Goal: Information Seeking & Learning: Find specific fact

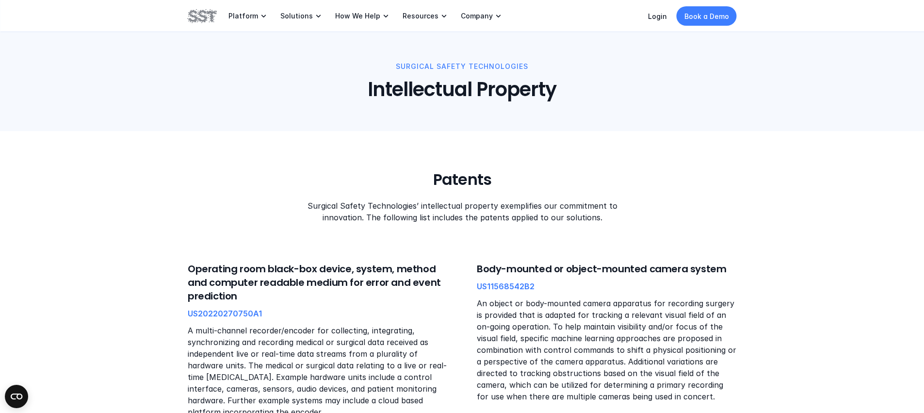
drag, startPoint x: 565, startPoint y: 213, endPoint x: 586, endPoint y: 220, distance: 22.6
click at [565, 213] on p "Surgical Safety Technologies’ intellectual property exemplifies our commitment …" at bounding box center [461, 211] width 329 height 23
drag, startPoint x: 565, startPoint y: 220, endPoint x: 386, endPoint y: 217, distance: 179.1
click at [388, 217] on p "Surgical Safety Technologies’ intellectual property exemplifies our commitment …" at bounding box center [461, 211] width 329 height 23
click at [386, 217] on p "Surgical Safety Technologies’ intellectual property exemplifies our commitment …" at bounding box center [461, 211] width 329 height 23
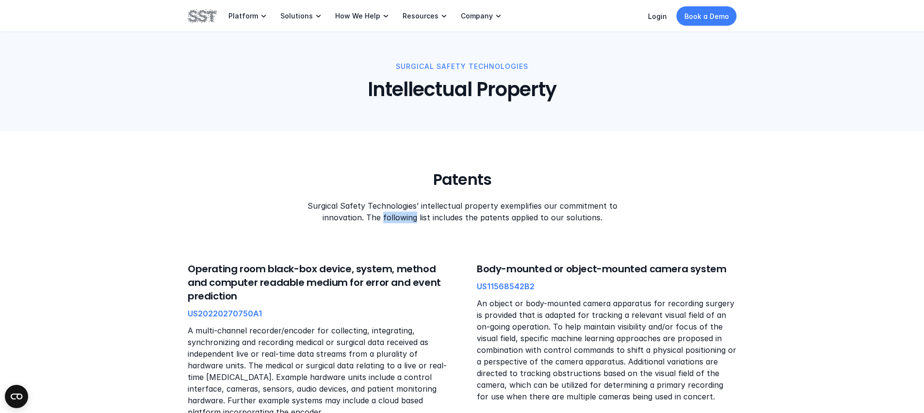
click at [386, 217] on p "Surgical Safety Technologies’ intellectual property exemplifies our commitment …" at bounding box center [461, 211] width 329 height 23
drag, startPoint x: 443, startPoint y: 213, endPoint x: 571, endPoint y: 218, distance: 128.2
click at [570, 218] on p "Surgical Safety Technologies’ intellectual property exemplifies our commitment …" at bounding box center [461, 211] width 329 height 23
click at [571, 218] on p "Surgical Safety Technologies’ intellectual property exemplifies our commitment …" at bounding box center [461, 211] width 329 height 23
drag, startPoint x: 531, startPoint y: 220, endPoint x: 378, endPoint y: 216, distance: 152.9
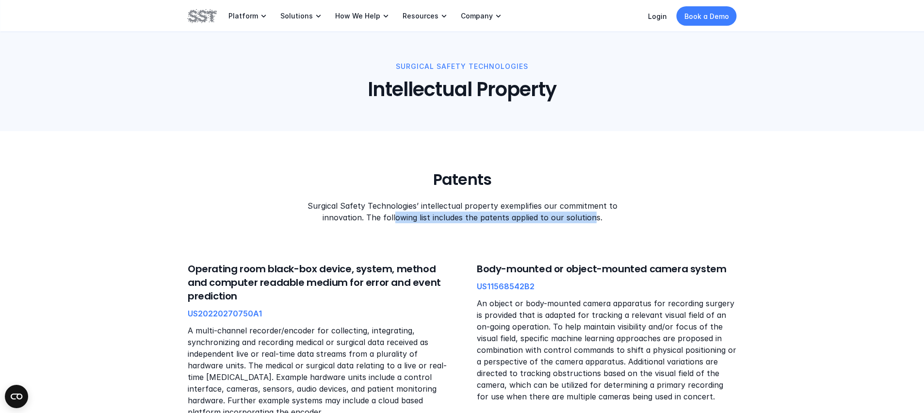
click at [383, 217] on p "Surgical Safety Technologies’ intellectual property exemplifies our commitment …" at bounding box center [461, 211] width 329 height 23
click at [378, 216] on p "Surgical Safety Technologies’ intellectual property exemplifies our commitment …" at bounding box center [461, 211] width 329 height 23
drag, startPoint x: 383, startPoint y: 215, endPoint x: 572, endPoint y: 229, distance: 189.8
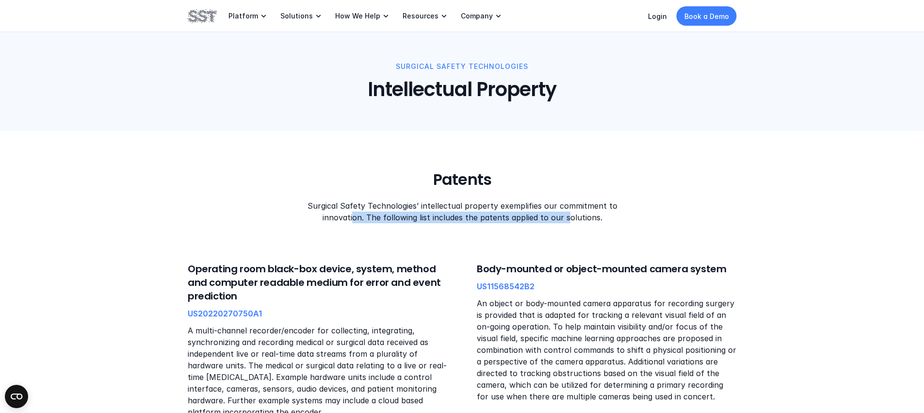
drag, startPoint x: 513, startPoint y: 221, endPoint x: 350, endPoint y: 218, distance: 163.5
click at [351, 218] on p "Surgical Safety Technologies’ intellectual property exemplifies our commitment …" at bounding box center [461, 211] width 329 height 23
click at [349, 218] on p "Surgical Safety Technologies’ intellectual property exemplifies our commitment …" at bounding box center [461, 211] width 329 height 23
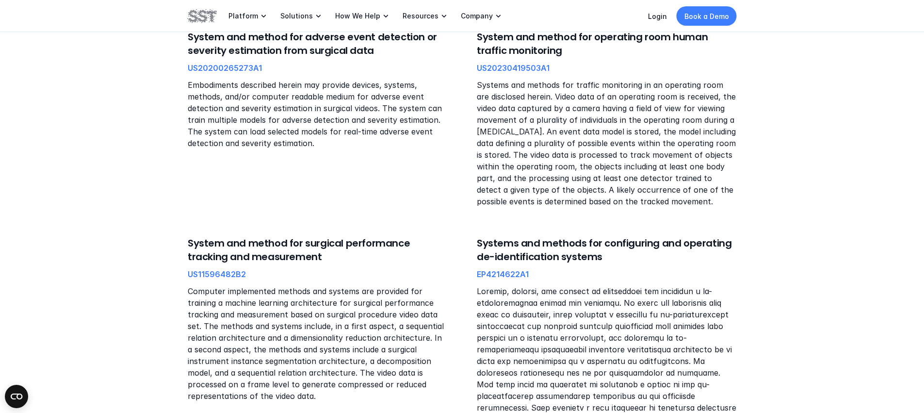
scroll to position [626, 0]
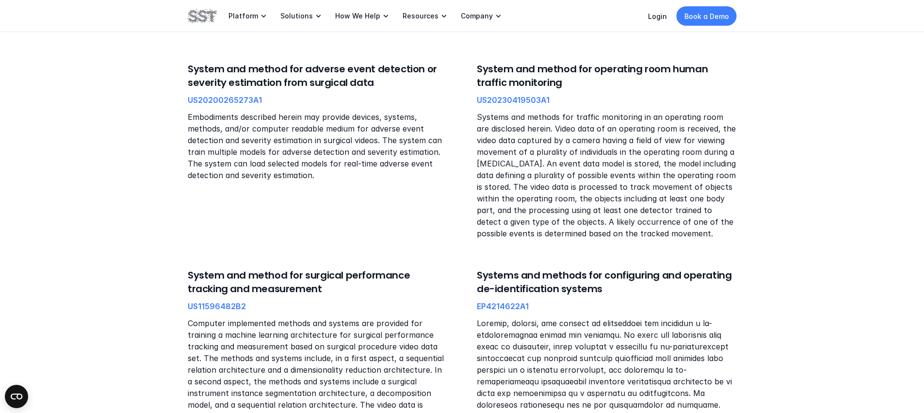
drag, startPoint x: 229, startPoint y: 288, endPoint x: 169, endPoint y: 277, distance: 60.2
click at [169, 277] on div "Patents Surgical Safety Technologies’ intellectual property exemplifies our com…" at bounding box center [462, 35] width 924 height 1061
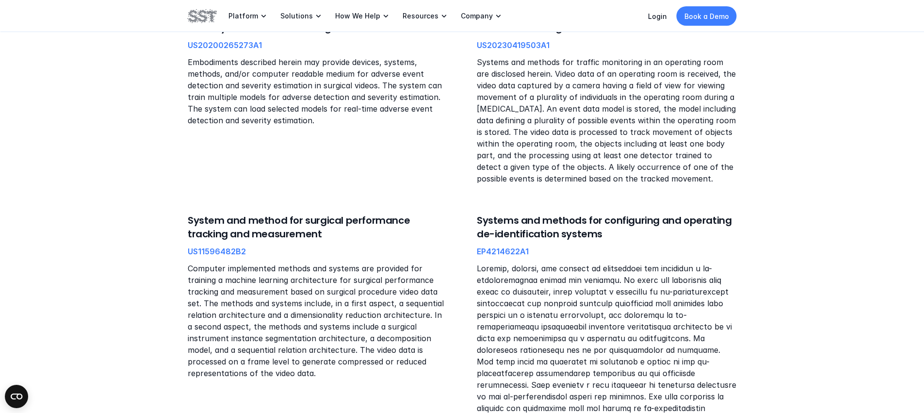
scroll to position [663, 0]
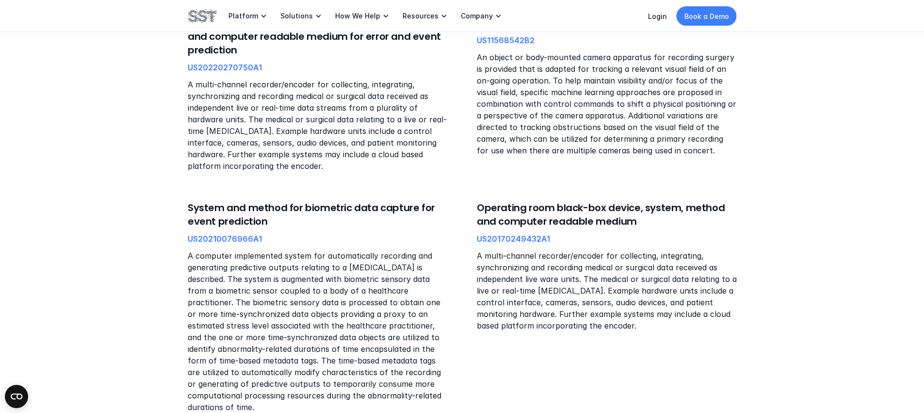
scroll to position [68, 0]
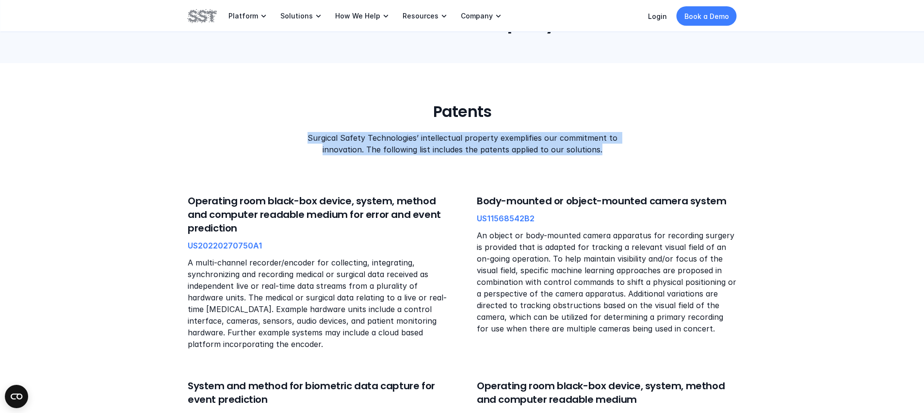
drag, startPoint x: 314, startPoint y: 138, endPoint x: 628, endPoint y: 149, distance: 313.7
click at [627, 149] on div "Patents Surgical Safety Technologies’ intellectual property exemplifies our com…" at bounding box center [462, 128] width 549 height 53
click at [628, 150] on div "Patents Surgical Safety Technologies’ intellectual property exemplifies our com…" at bounding box center [462, 128] width 549 height 53
drag, startPoint x: 552, startPoint y: 152, endPoint x: 306, endPoint y: 140, distance: 246.3
click at [306, 140] on p "Surgical Safety Technologies’ intellectual property exemplifies our commitment …" at bounding box center [461, 143] width 329 height 23
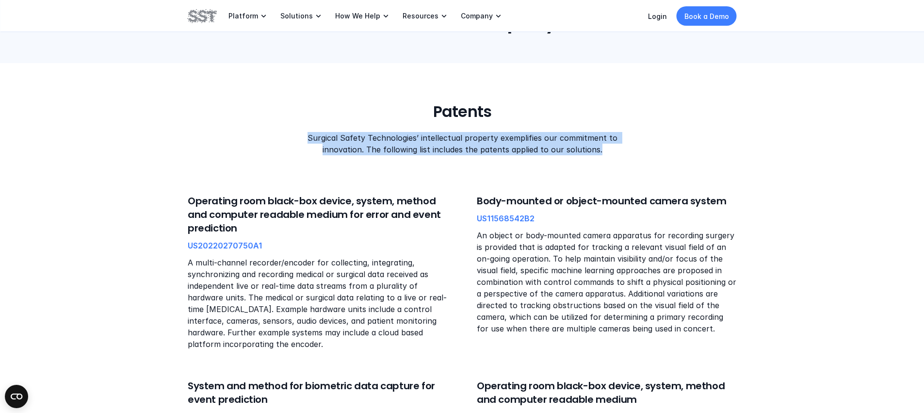
click at [306, 140] on p "Surgical Safety Technologies’ intellectual property exemplifies our commitment …" at bounding box center [461, 143] width 329 height 23
drag, startPoint x: 306, startPoint y: 140, endPoint x: 654, endPoint y: 161, distance: 348.0
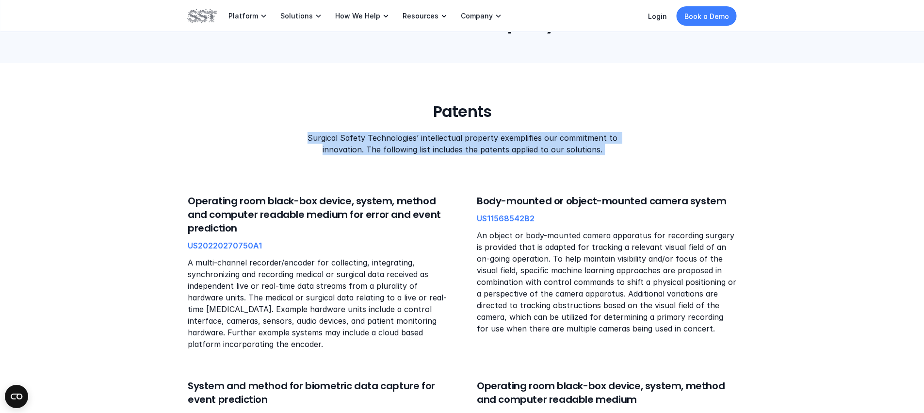
drag, startPoint x: 622, startPoint y: 160, endPoint x: 315, endPoint y: 137, distance: 307.5
click at [315, 137] on p "Surgical Safety Technologies’ intellectual property exemplifies our commitment …" at bounding box center [461, 143] width 329 height 23
drag, startPoint x: 310, startPoint y: 137, endPoint x: 670, endPoint y: 155, distance: 360.4
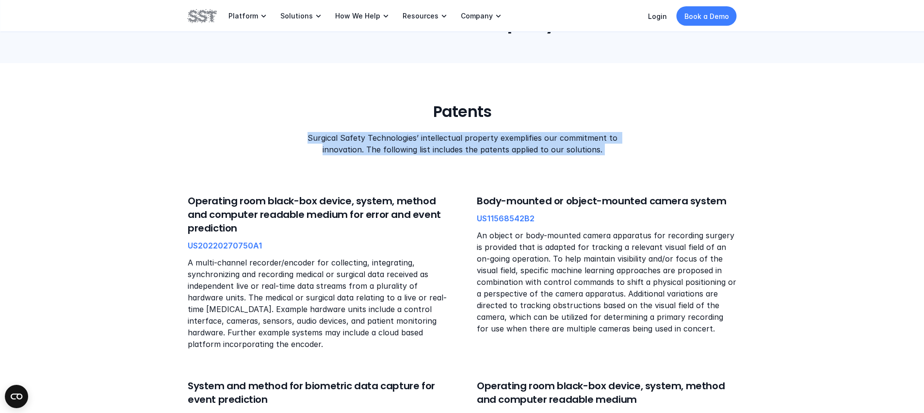
drag, startPoint x: 648, startPoint y: 155, endPoint x: 295, endPoint y: 139, distance: 353.6
click at [295, 139] on div "Patents Surgical Safety Technologies’ intellectual property exemplifies our com…" at bounding box center [462, 128] width 549 height 53
drag, startPoint x: 353, startPoint y: 138, endPoint x: 624, endPoint y: 156, distance: 271.3
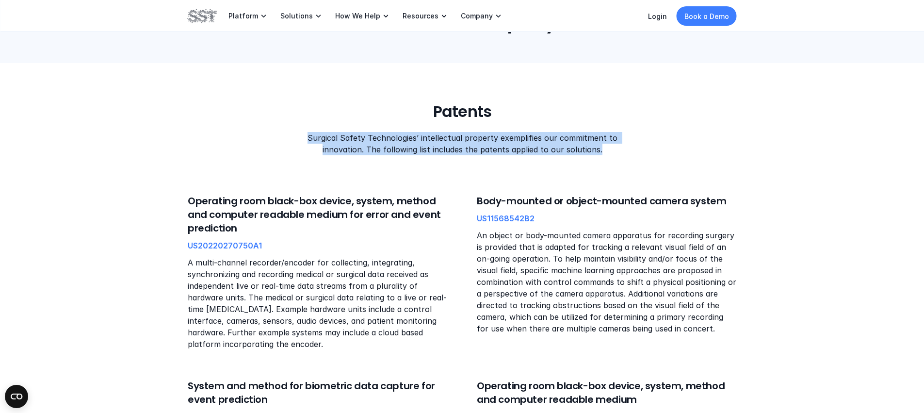
drag, startPoint x: 624, startPoint y: 157, endPoint x: 285, endPoint y: 139, distance: 339.1
click at [285, 138] on div "Patents Surgical Safety Technologies’ intellectual property exemplifies our com…" at bounding box center [462, 128] width 549 height 53
drag, startPoint x: 284, startPoint y: 138, endPoint x: 610, endPoint y: 155, distance: 326.0
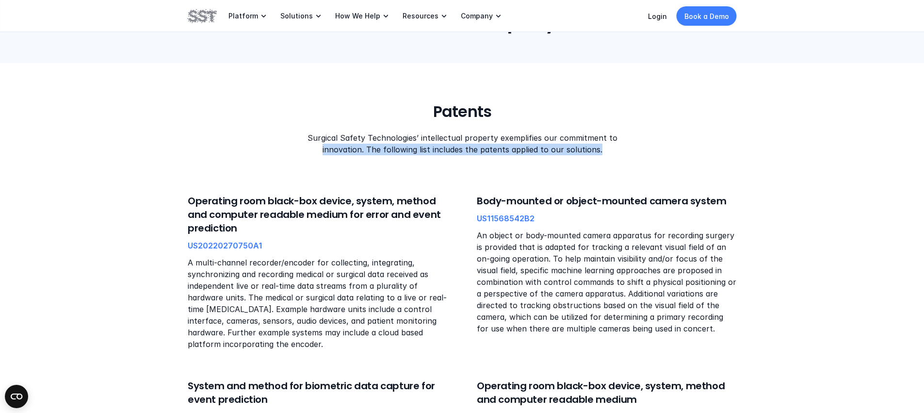
drag, startPoint x: 620, startPoint y: 154, endPoint x: 276, endPoint y: 144, distance: 344.6
click at [276, 144] on div "Patents Surgical Safety Technologies’ intellectual property exemplifies our com…" at bounding box center [462, 128] width 549 height 53
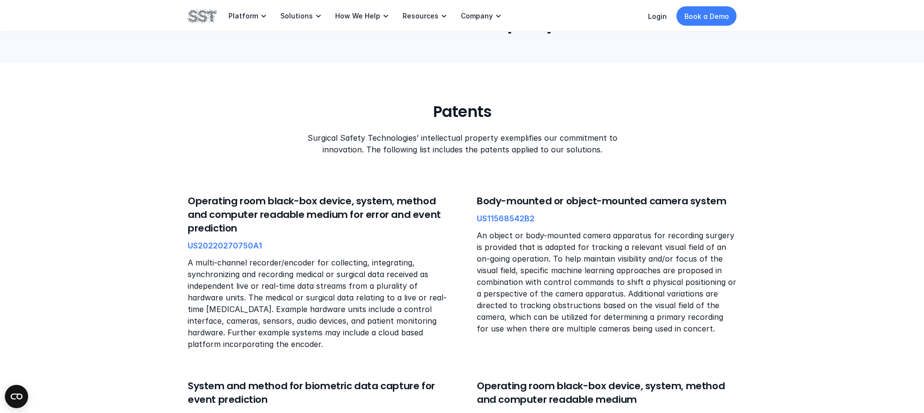
click at [276, 142] on div "Patents Surgical Safety Technologies’ intellectual property exemplifies our com…" at bounding box center [462, 128] width 549 height 53
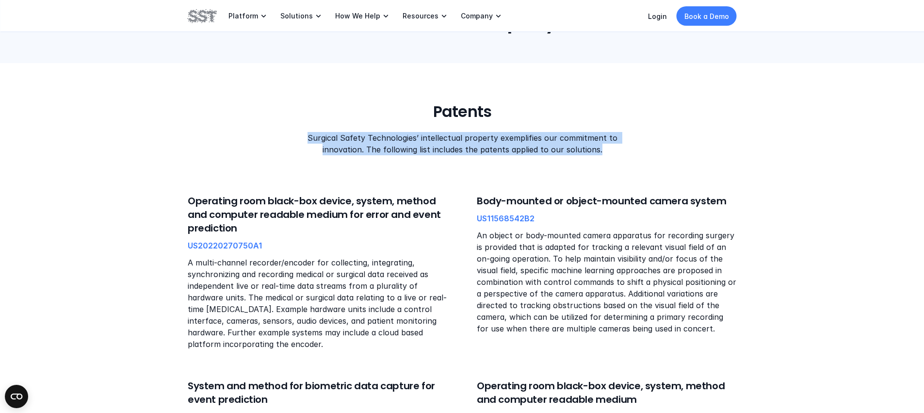
drag, startPoint x: 280, startPoint y: 137, endPoint x: 603, endPoint y: 154, distance: 323.1
click at [603, 154] on div "Patents Surgical Safety Technologies’ intellectual property exemplifies our com…" at bounding box center [462, 128] width 549 height 53
click at [603, 154] on p "Surgical Safety Technologies’ intellectual property exemplifies our commitment …" at bounding box center [461, 143] width 329 height 23
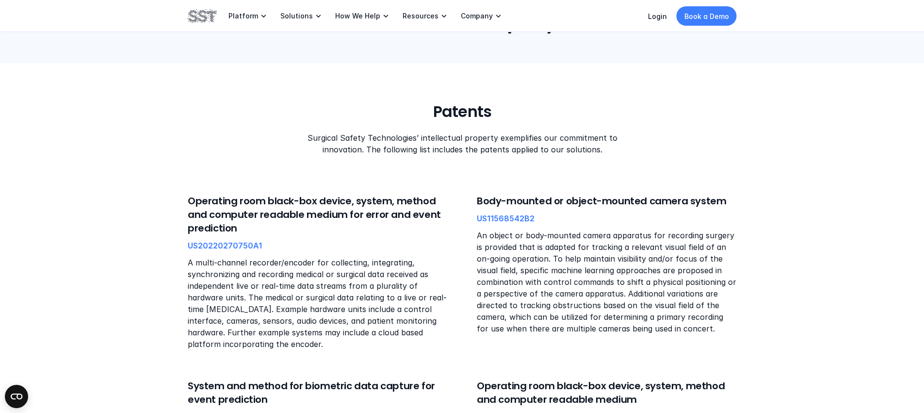
click at [603, 154] on p "Surgical Safety Technologies’ intellectual property exemplifies our commitment …" at bounding box center [461, 143] width 329 height 23
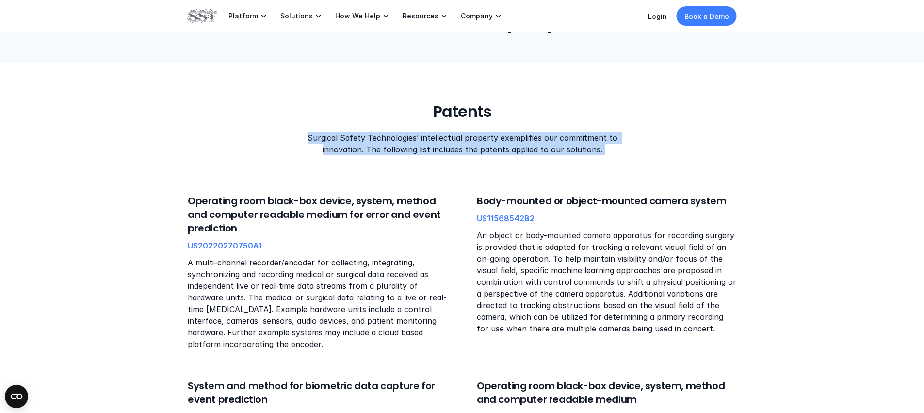
drag, startPoint x: 606, startPoint y: 148, endPoint x: 284, endPoint y: 137, distance: 322.3
click at [284, 137] on div "Patents Surgical Safety Technologies’ intellectual property exemplifies our com…" at bounding box center [462, 128] width 549 height 53
drag, startPoint x: 287, startPoint y: 136, endPoint x: 638, endPoint y: 154, distance: 351.3
click at [638, 154] on div "Patents Surgical Safety Technologies’ intellectual property exemplifies our com…" at bounding box center [462, 128] width 549 height 53
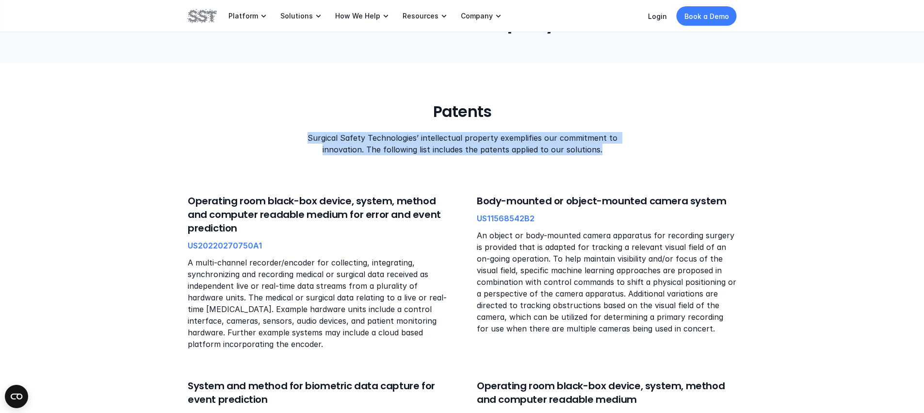
click at [644, 154] on div "Patents Surgical Safety Technologies’ intellectual property exemplifies our com…" at bounding box center [462, 128] width 549 height 53
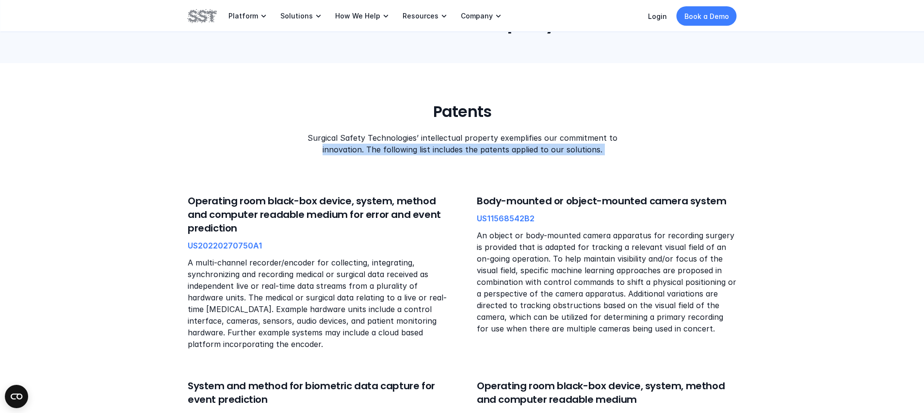
drag, startPoint x: 644, startPoint y: 154, endPoint x: 235, endPoint y: 146, distance: 409.1
click at [235, 146] on div "Patents Surgical Safety Technologies’ intellectual property exemplifies our com…" at bounding box center [462, 128] width 549 height 53
drag, startPoint x: 239, startPoint y: 142, endPoint x: 654, endPoint y: 162, distance: 415.8
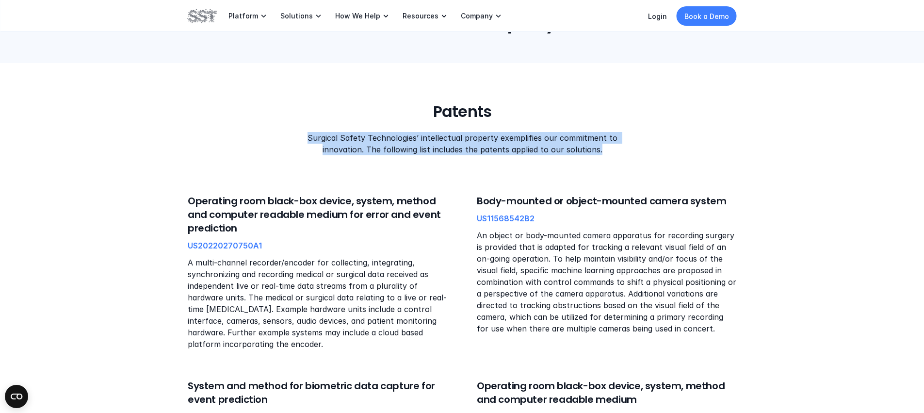
drag, startPoint x: 622, startPoint y: 153, endPoint x: 259, endPoint y: 133, distance: 364.0
click at [259, 133] on div "Patents Surgical Safety Technologies’ intellectual property exemplifies our com…" at bounding box center [462, 128] width 549 height 53
drag, startPoint x: 262, startPoint y: 133, endPoint x: 665, endPoint y: 156, distance: 404.3
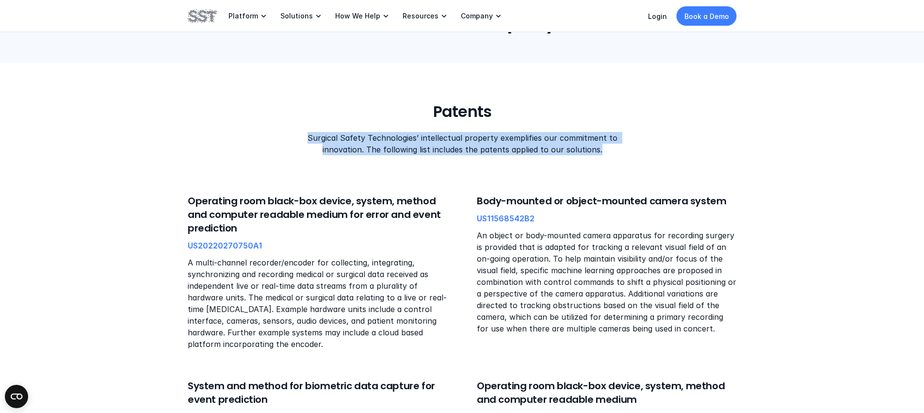
drag, startPoint x: 583, startPoint y: 150, endPoint x: 250, endPoint y: 132, distance: 333.8
click at [250, 132] on div "Patents Surgical Safety Technologies’ intellectual property exemplifies our com…" at bounding box center [462, 128] width 549 height 53
click at [253, 132] on div "Patents Surgical Safety Technologies’ intellectual property exemplifies our com…" at bounding box center [462, 128] width 549 height 53
drag, startPoint x: 303, startPoint y: 141, endPoint x: 638, endPoint y: 157, distance: 334.7
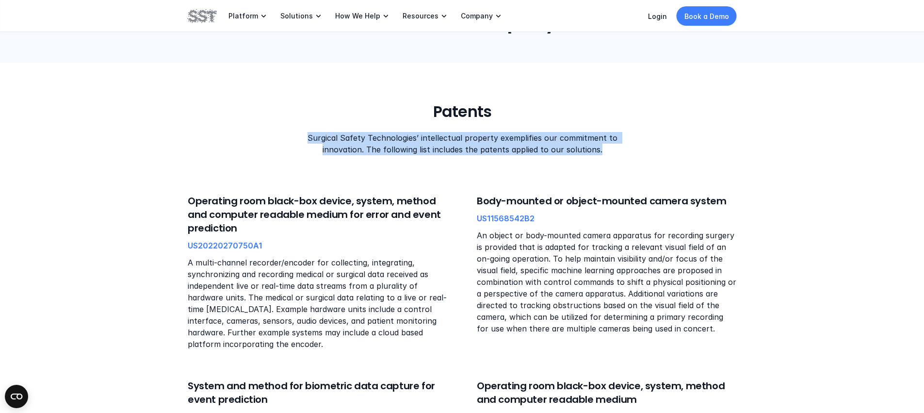
drag, startPoint x: 645, startPoint y: 154, endPoint x: 303, endPoint y: 131, distance: 342.8
click at [303, 131] on div "Patents Surgical Safety Technologies’ intellectual property exemplifies our com…" at bounding box center [462, 128] width 549 height 53
click at [303, 136] on p "Surgical Safety Technologies’ intellectual property exemplifies our commitment …" at bounding box center [461, 143] width 329 height 23
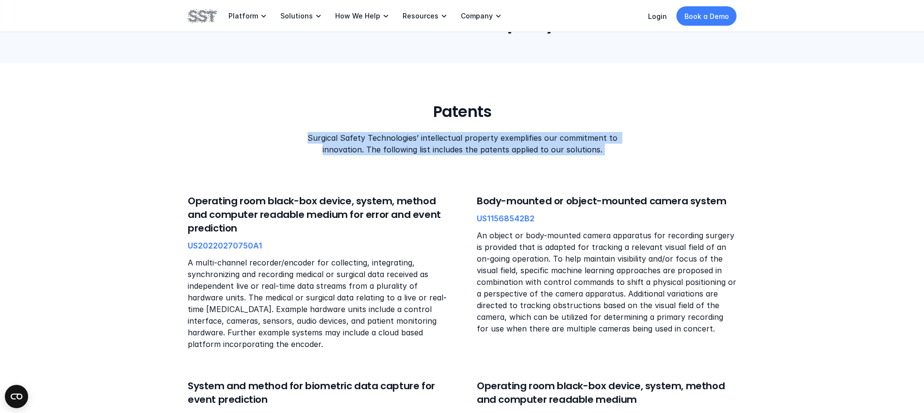
drag, startPoint x: 303, startPoint y: 136, endPoint x: 688, endPoint y: 150, distance: 386.0
click at [688, 150] on div "Patents Surgical Safety Technologies’ intellectual property exemplifies our com…" at bounding box center [462, 128] width 549 height 53
drag, startPoint x: 557, startPoint y: 145, endPoint x: 299, endPoint y: 140, distance: 257.2
click at [301, 140] on p "Surgical Safety Technologies’ intellectual property exemplifies our commitment …" at bounding box center [461, 143] width 329 height 23
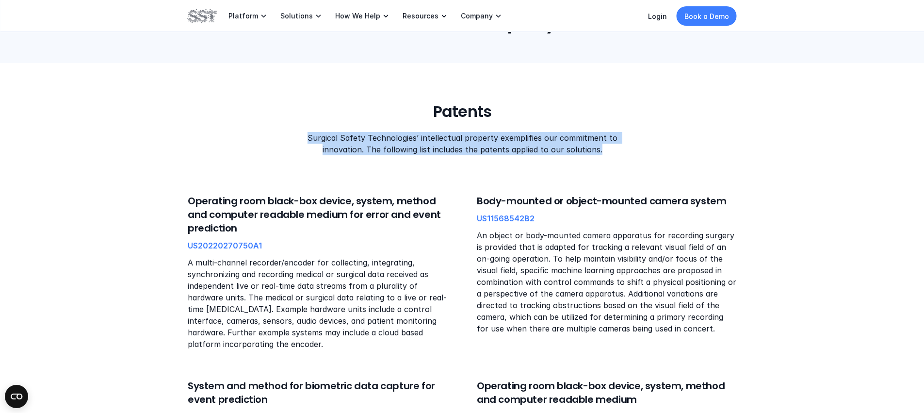
click at [299, 140] on p "Surgical Safety Technologies’ intellectual property exemplifies our commitment …" at bounding box center [461, 143] width 329 height 23
drag, startPoint x: 309, startPoint y: 139, endPoint x: 644, endPoint y: 151, distance: 335.5
click at [644, 151] on div "Patents Surgical Safety Technologies’ intellectual property exemplifies our com…" at bounding box center [462, 128] width 549 height 53
drag, startPoint x: 645, startPoint y: 153, endPoint x: 282, endPoint y: 134, distance: 363.9
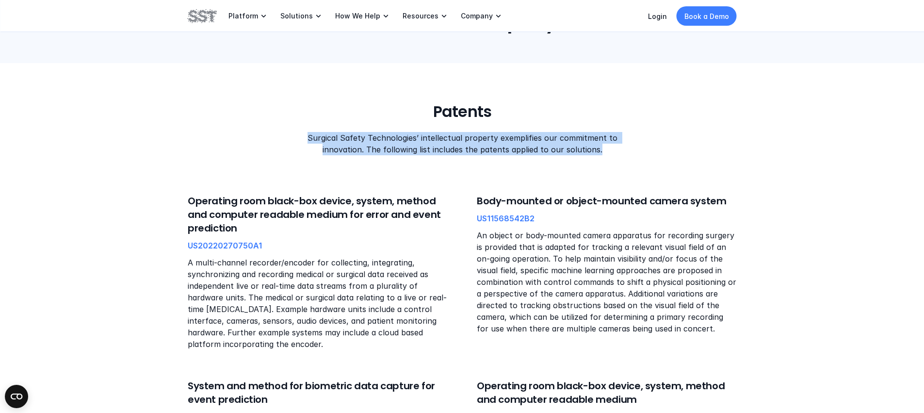
click at [282, 134] on div "Patents Surgical Safety Technologies’ intellectual property exemplifies our com…" at bounding box center [462, 128] width 549 height 53
drag, startPoint x: 281, startPoint y: 134, endPoint x: 636, endPoint y: 156, distance: 354.9
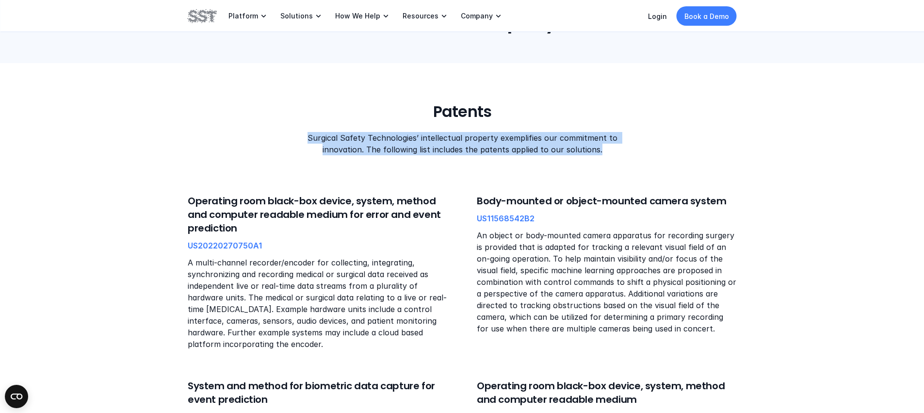
drag, startPoint x: 641, startPoint y: 154, endPoint x: 214, endPoint y: 131, distance: 428.1
click at [214, 132] on div "Patents Surgical Safety Technologies’ intellectual property exemplifies our com…" at bounding box center [462, 128] width 549 height 53
click at [214, 131] on div "Patents Surgical Safety Technologies’ intellectual property exemplifies our com…" at bounding box center [462, 128] width 549 height 53
drag, startPoint x: 213, startPoint y: 131, endPoint x: 660, endPoint y: 172, distance: 448.2
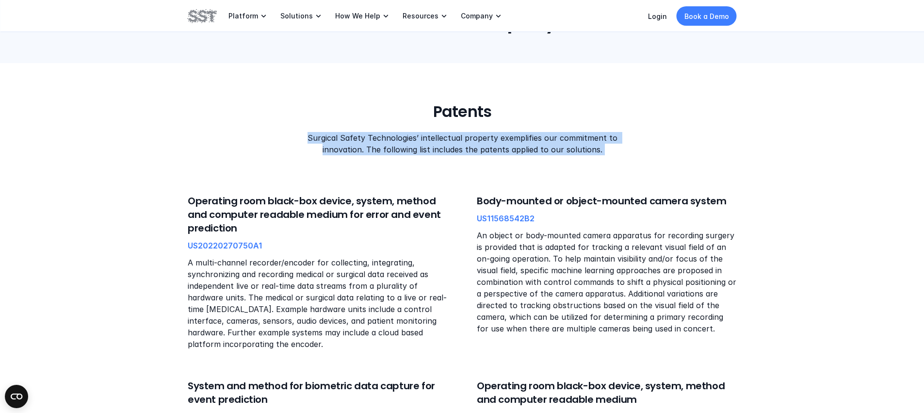
drag, startPoint x: 593, startPoint y: 151, endPoint x: 250, endPoint y: 138, distance: 343.3
click at [250, 138] on div "Patents Surgical Safety Technologies’ intellectual property exemplifies our com…" at bounding box center [462, 128] width 549 height 53
drag, startPoint x: 250, startPoint y: 138, endPoint x: 642, endPoint y: 146, distance: 392.6
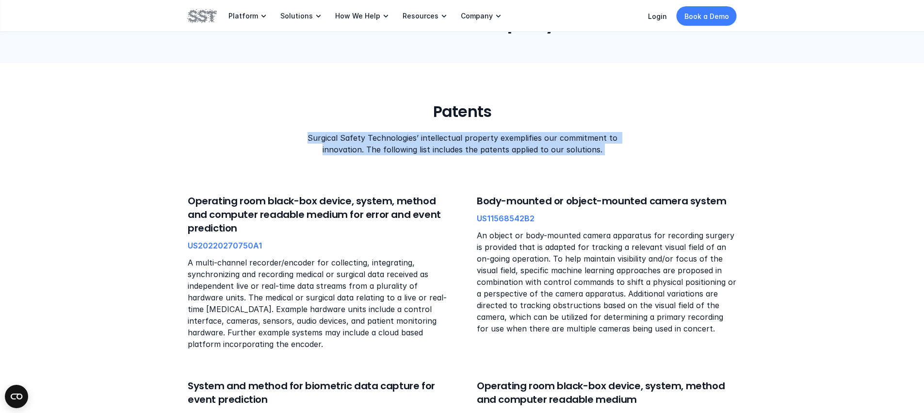
click at [642, 146] on div "Patents Surgical Safety Technologies’ intellectual property exemplifies our com…" at bounding box center [462, 128] width 549 height 53
click at [638, 148] on div "Patents Surgical Safety Technologies’ intellectual property exemplifies our com…" at bounding box center [462, 128] width 549 height 53
drag, startPoint x: 578, startPoint y: 148, endPoint x: 302, endPoint y: 137, distance: 276.3
click at [302, 137] on p "Surgical Safety Technologies’ intellectual property exemplifies our commitment …" at bounding box center [461, 143] width 329 height 23
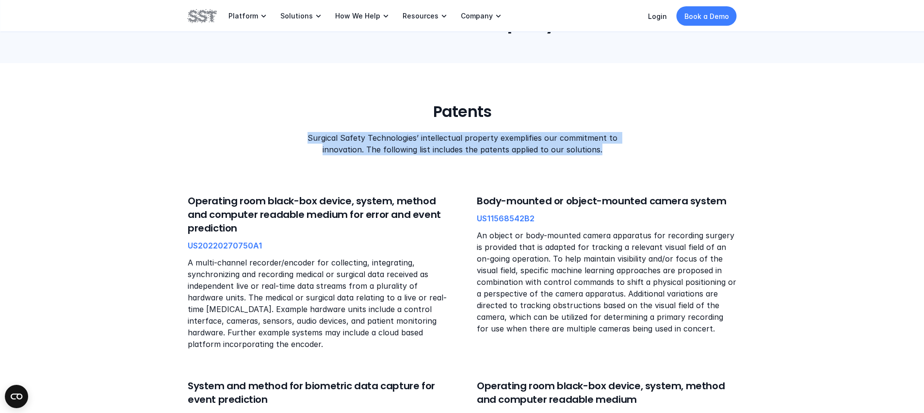
drag, startPoint x: 272, startPoint y: 142, endPoint x: 640, endPoint y: 159, distance: 368.2
drag, startPoint x: 644, startPoint y: 157, endPoint x: 284, endPoint y: 132, distance: 361.4
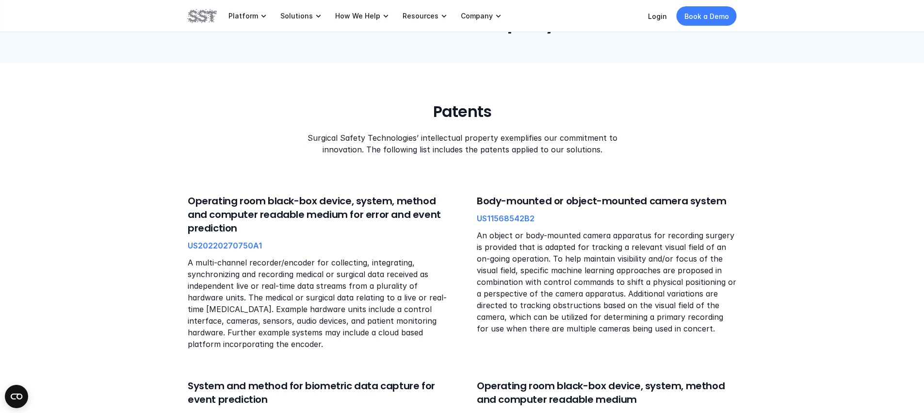
click at [291, 131] on div "Patents Surgical Safety Technologies’ intellectual property exemplifies our com…" at bounding box center [462, 128] width 549 height 53
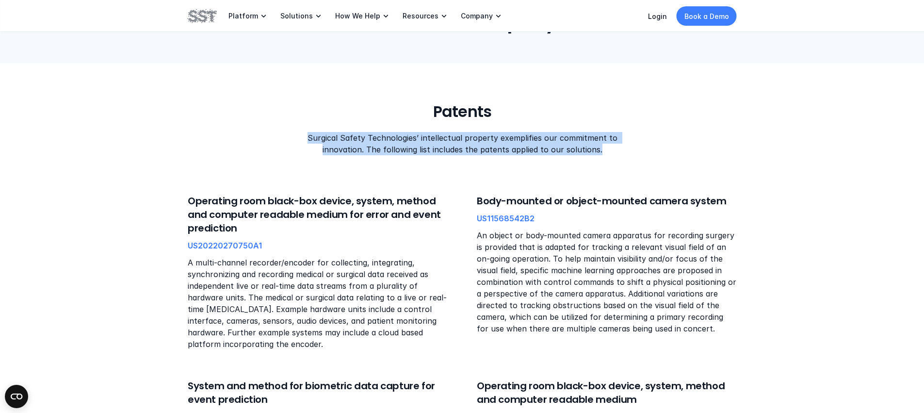
drag, startPoint x: 292, startPoint y: 133, endPoint x: 632, endPoint y: 153, distance: 340.2
click at [632, 153] on div "Patents Surgical Safety Technologies’ intellectual property exemplifies our com…" at bounding box center [462, 128] width 549 height 53
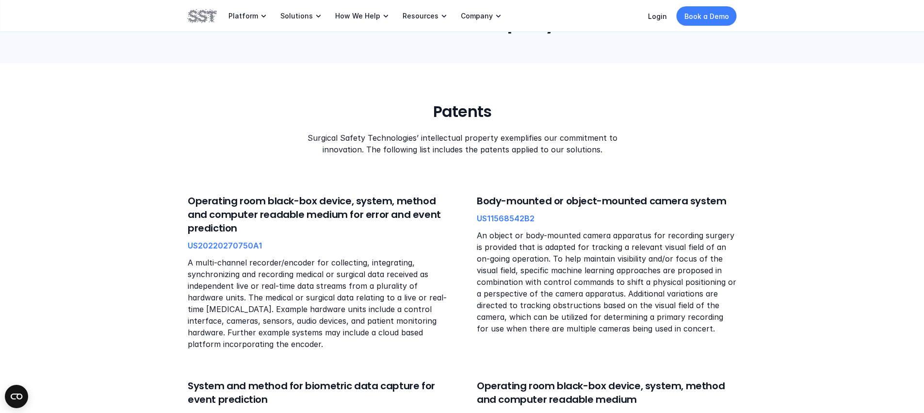
drag, startPoint x: 632, startPoint y: 153, endPoint x: 639, endPoint y: 156, distance: 7.8
click at [633, 153] on div "Patents Surgical Safety Technologies’ intellectual property exemplifies our com…" at bounding box center [462, 128] width 549 height 53
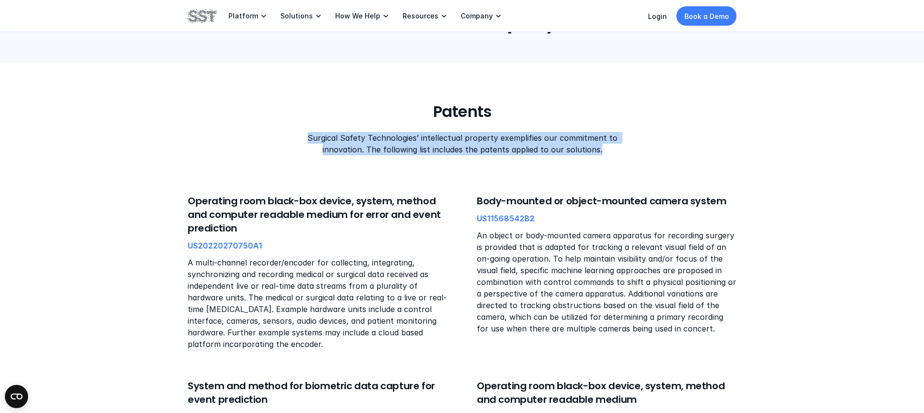
drag, startPoint x: 639, startPoint y: 156, endPoint x: 275, endPoint y: 135, distance: 364.5
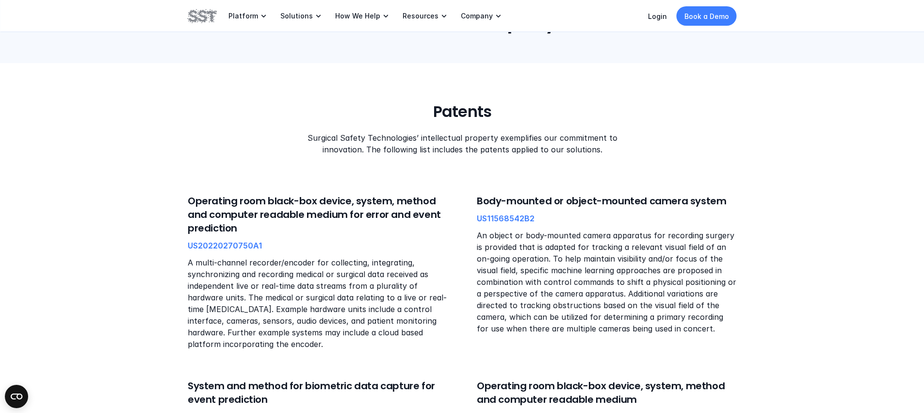
click at [275, 135] on div "Patents Surgical Safety Technologies’ intellectual property exemplifies our com…" at bounding box center [462, 128] width 549 height 53
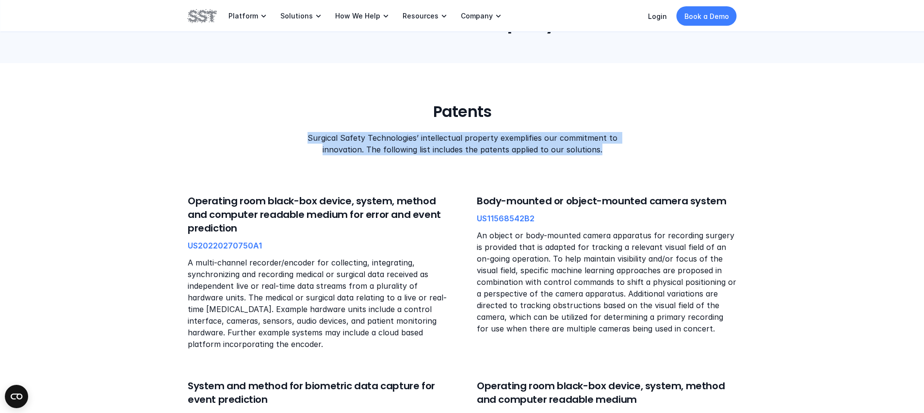
drag, startPoint x: 318, startPoint y: 139, endPoint x: 662, endPoint y: 150, distance: 344.2
click at [662, 150] on div "Patents Surgical Safety Technologies’ intellectual property exemplifies our com…" at bounding box center [462, 128] width 549 height 53
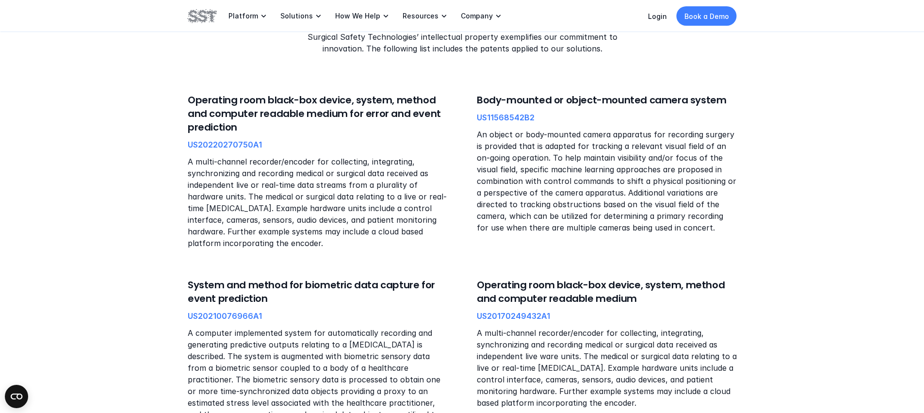
scroll to position [175, 0]
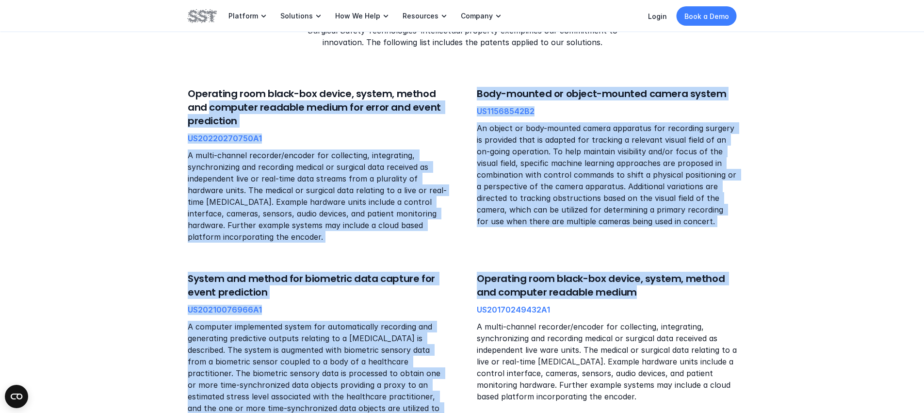
drag, startPoint x: 634, startPoint y: 292, endPoint x: 205, endPoint y: 106, distance: 467.6
click at [205, 106] on h6 "Operating room black-box device, system, method and computer readable medium fo…" at bounding box center [318, 107] width 260 height 41
drag, startPoint x: 190, startPoint y: 100, endPoint x: 672, endPoint y: 303, distance: 523.6
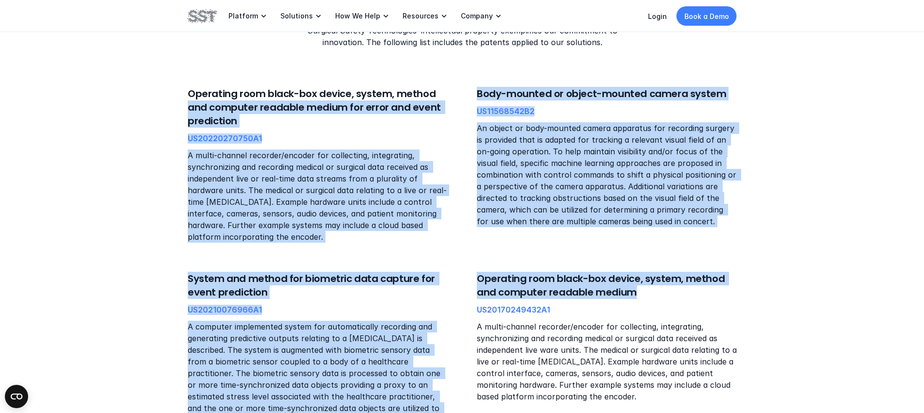
click at [672, 303] on div "Operating room black-box device, system, method and computer readable medium US…" at bounding box center [607, 337] width 260 height 131
drag, startPoint x: 660, startPoint y: 295, endPoint x: 182, endPoint y: 92, distance: 519.4
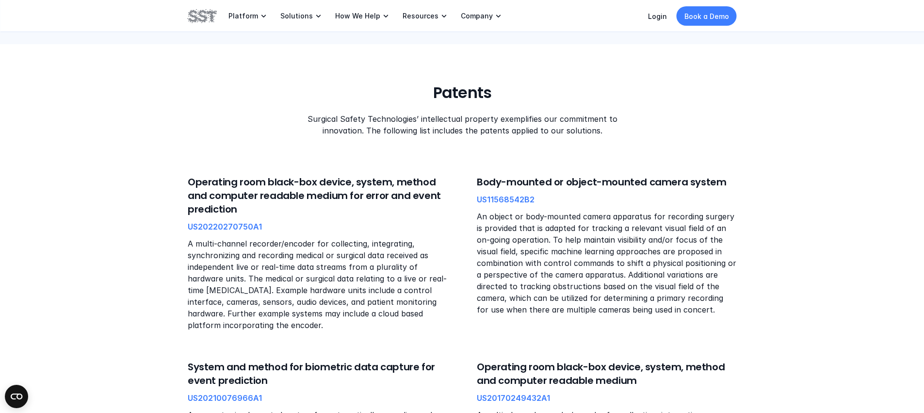
scroll to position [0, 0]
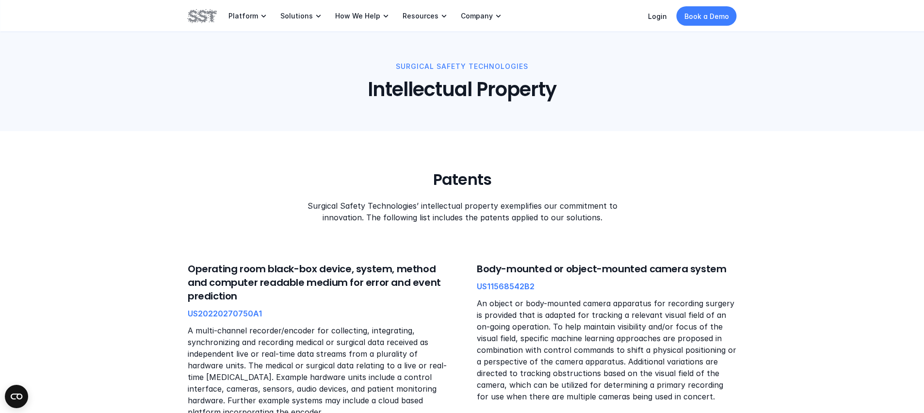
drag, startPoint x: 349, startPoint y: 199, endPoint x: 548, endPoint y: 214, distance: 199.5
click at [548, 214] on p "Surgical Safety Technologies’ intellectual property exemplifies our commitment …" at bounding box center [461, 211] width 329 height 23
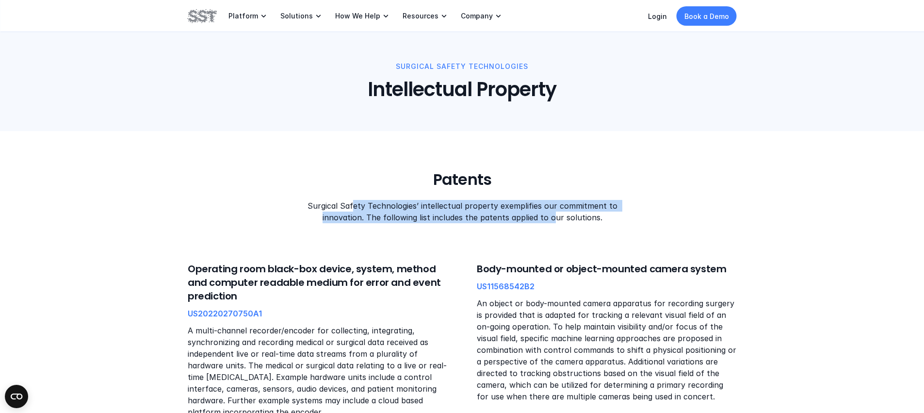
drag, startPoint x: 555, startPoint y: 214, endPoint x: 351, endPoint y: 205, distance: 204.0
click at [351, 205] on p "Surgical Safety Technologies’ intellectual property exemplifies our commitment …" at bounding box center [461, 211] width 329 height 23
drag, startPoint x: 469, startPoint y: 215, endPoint x: 575, endPoint y: 220, distance: 106.4
click at [574, 220] on p "Surgical Safety Technologies’ intellectual property exemplifies our commitment …" at bounding box center [461, 211] width 329 height 23
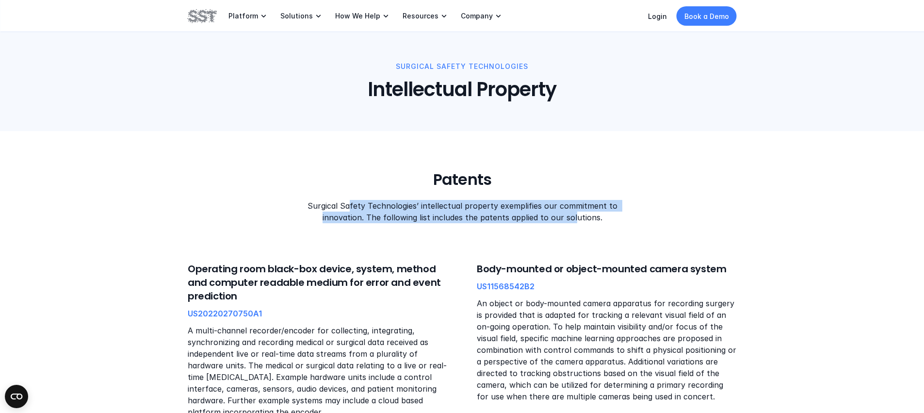
click at [575, 220] on p "Surgical Safety Technologies’ intellectual property exemplifies our commitment …" at bounding box center [461, 211] width 329 height 23
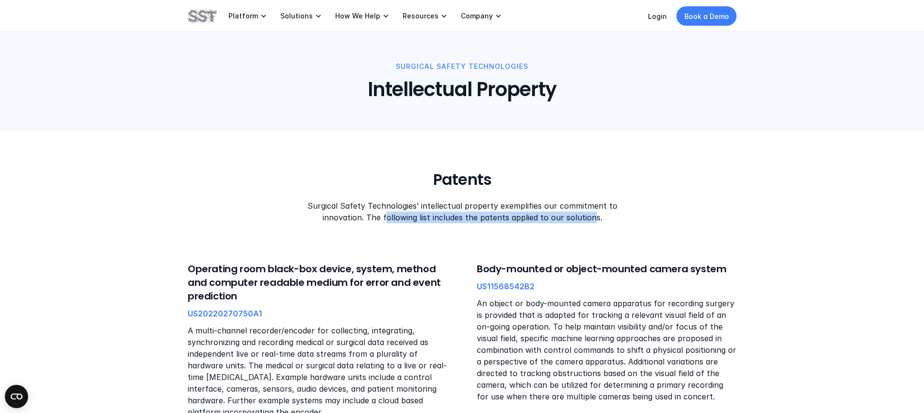
drag, startPoint x: 460, startPoint y: 216, endPoint x: 384, endPoint y: 213, distance: 76.3
click at [384, 213] on p "Surgical Safety Technologies’ intellectual property exemplifies our commitment …" at bounding box center [461, 211] width 329 height 23
click at [383, 213] on p "Surgical Safety Technologies’ intellectual property exemplifies our commitment …" at bounding box center [461, 211] width 329 height 23
drag, startPoint x: 432, startPoint y: 209, endPoint x: 570, endPoint y: 222, distance: 138.4
click at [570, 222] on p "Surgical Safety Technologies’ intellectual property exemplifies our commitment …" at bounding box center [461, 211] width 329 height 23
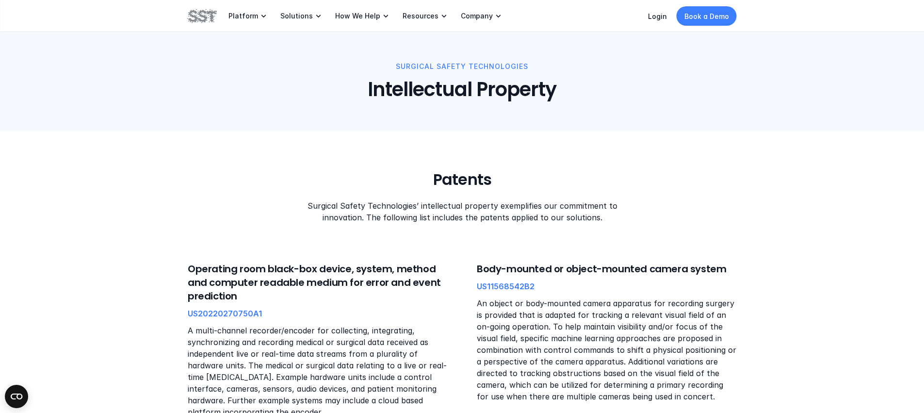
click at [570, 222] on p "Surgical Safety Technologies’ intellectual property exemplifies our commitment …" at bounding box center [461, 211] width 329 height 23
drag, startPoint x: 600, startPoint y: 218, endPoint x: 475, endPoint y: 218, distance: 124.7
click at [475, 218] on p "Surgical Safety Technologies’ intellectual property exemplifies our commitment …" at bounding box center [461, 211] width 329 height 23
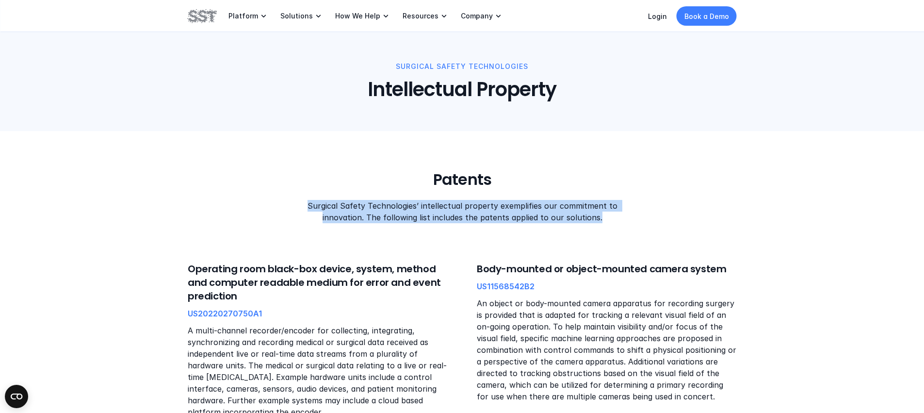
drag, startPoint x: 369, startPoint y: 206, endPoint x: 647, endPoint y: 222, distance: 279.0
click at [650, 221] on div "Patents Surgical Safety Technologies’ intellectual property exemplifies our com…" at bounding box center [462, 196] width 549 height 53
drag, startPoint x: 627, startPoint y: 220, endPoint x: 306, endPoint y: 207, distance: 321.5
click at [306, 208] on div "Patents Surgical Safety Technologies’ intellectual property exemplifies our com…" at bounding box center [462, 196] width 549 height 53
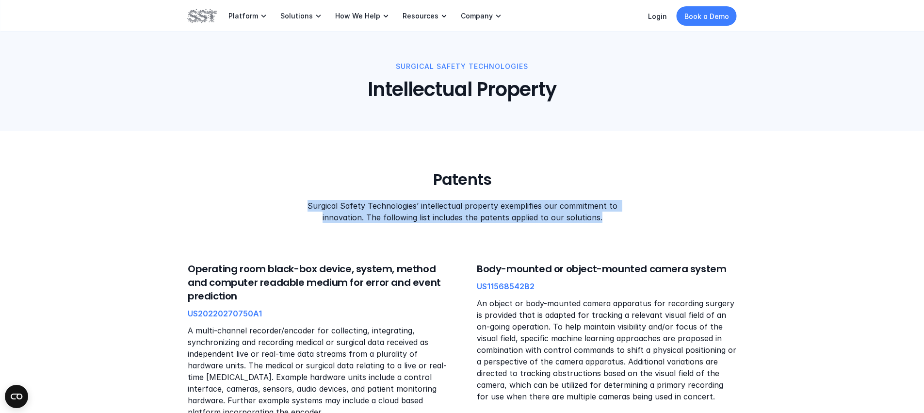
drag, startPoint x: 585, startPoint y: 222, endPoint x: 296, endPoint y: 200, distance: 289.0
click at [296, 200] on div "Patents Surgical Safety Technologies’ intellectual property exemplifies our com…" at bounding box center [462, 196] width 549 height 53
click at [298, 200] on p "Surgical Safety Technologies’ intellectual property exemplifies our commitment …" at bounding box center [461, 211] width 329 height 23
drag, startPoint x: 301, startPoint y: 207, endPoint x: 630, endPoint y: 222, distance: 328.8
click at [630, 222] on div "Patents Surgical Safety Technologies’ intellectual property exemplifies our com…" at bounding box center [462, 196] width 549 height 53
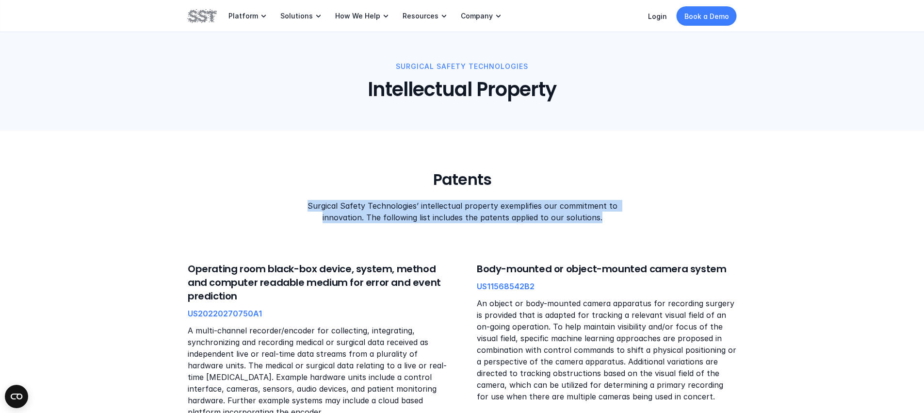
click at [631, 222] on div "Patents Surgical Safety Technologies’ intellectual property exemplifies our com…" at bounding box center [462, 196] width 549 height 53
drag, startPoint x: 635, startPoint y: 222, endPoint x: 306, endPoint y: 206, distance: 329.8
click at [306, 206] on div "Patents Surgical Safety Technologies’ intellectual property exemplifies our com…" at bounding box center [462, 196] width 549 height 53
click at [307, 206] on p "Surgical Safety Technologies’ intellectual property exemplifies our commitment …" at bounding box center [461, 211] width 329 height 23
drag, startPoint x: 308, startPoint y: 206, endPoint x: 637, endPoint y: 218, distance: 329.2
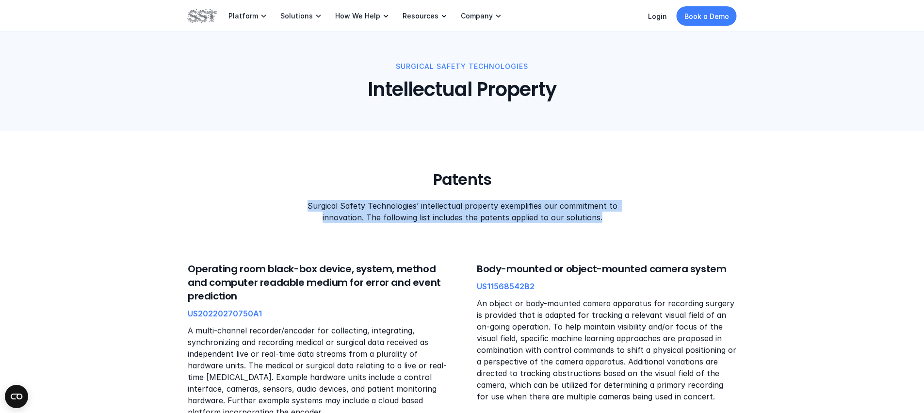
click at [637, 218] on div "Patents Surgical Safety Technologies’ intellectual property exemplifies our com…" at bounding box center [462, 196] width 549 height 53
click at [638, 218] on div "Patents Surgical Safety Technologies’ intellectual property exemplifies our com…" at bounding box center [462, 196] width 549 height 53
drag, startPoint x: 563, startPoint y: 218, endPoint x: 298, endPoint y: 202, distance: 265.4
click at [298, 202] on div "Patents Surgical Safety Technologies’ intellectual property exemplifies our com…" at bounding box center [462, 196] width 549 height 53
click at [298, 202] on p "Surgical Safety Technologies’ intellectual property exemplifies our commitment …" at bounding box center [461, 211] width 329 height 23
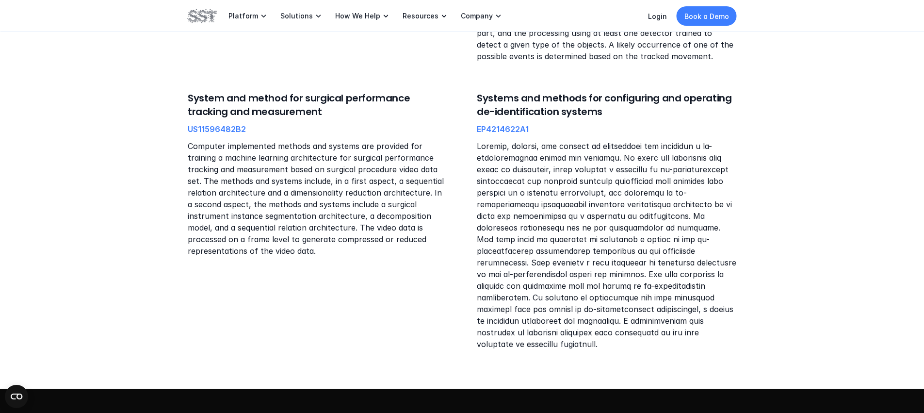
scroll to position [660, 0]
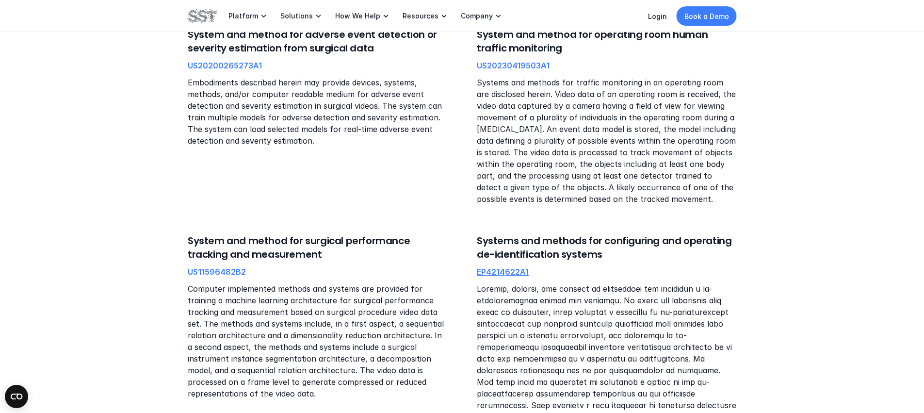
click at [513, 273] on link "EP4214622A1" at bounding box center [503, 272] width 52 height 10
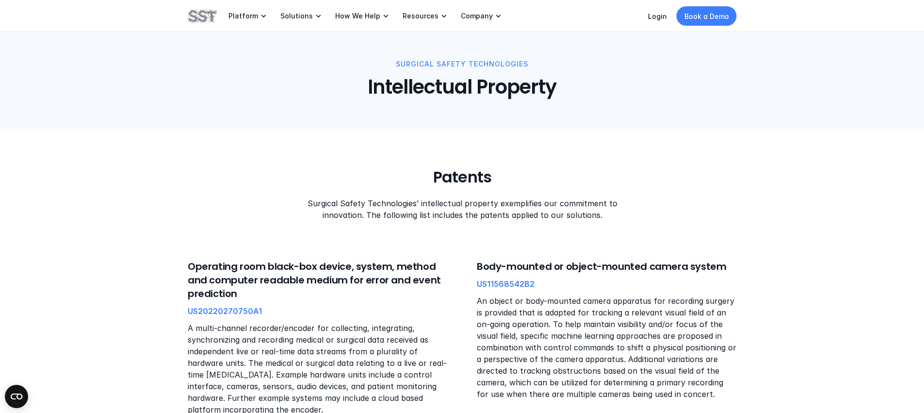
scroll to position [0, 0]
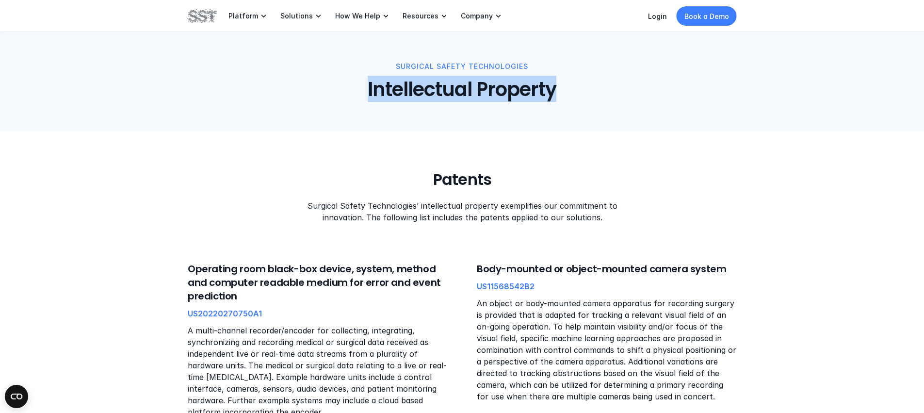
drag, startPoint x: 359, startPoint y: 90, endPoint x: 611, endPoint y: 89, distance: 252.3
click at [611, 89] on h1 "Intellectual Property" at bounding box center [461, 89] width 891 height 25
drag, startPoint x: 609, startPoint y: 90, endPoint x: 331, endPoint y: 91, distance: 278.0
click at [331, 91] on h1 "Intellectual Property" at bounding box center [461, 89] width 891 height 25
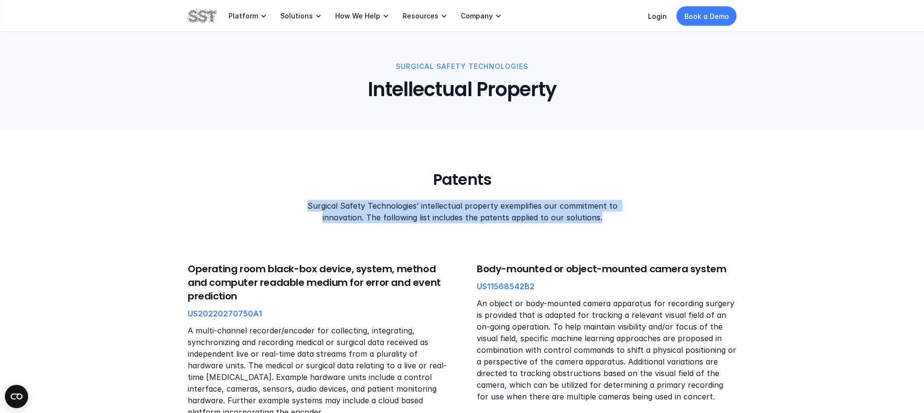
drag, startPoint x: 313, startPoint y: 207, endPoint x: 646, endPoint y: 219, distance: 333.6
click at [646, 219] on div "Patents Surgical Safety Technologies’ intellectual property exemplifies our com…" at bounding box center [462, 196] width 549 height 53
click at [646, 218] on div "Patents Surgical Safety Technologies’ intellectual property exemplifies our com…" at bounding box center [462, 196] width 549 height 53
drag, startPoint x: 646, startPoint y: 217, endPoint x: 301, endPoint y: 201, distance: 345.3
click at [301, 201] on div "Patents Surgical Safety Technologies’ intellectual property exemplifies our com…" at bounding box center [462, 196] width 549 height 53
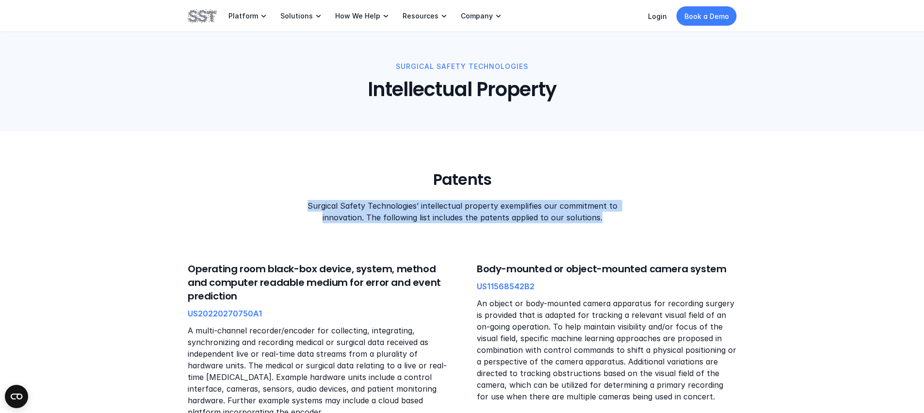
click at [313, 211] on p "Surgical Safety Technologies’ intellectual property exemplifies our commitment …" at bounding box center [461, 211] width 329 height 23
drag, startPoint x: 327, startPoint y: 206, endPoint x: 663, endPoint y: 219, distance: 337.0
click at [663, 219] on div "Patents Surgical Safety Technologies’ intellectual property exemplifies our com…" at bounding box center [462, 196] width 549 height 53
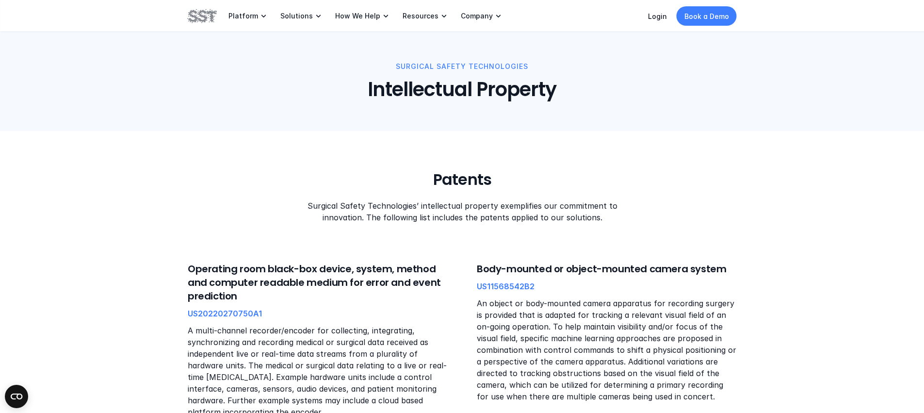
click at [217, 318] on p "US20220270750A1" at bounding box center [225, 314] width 74 height 10
click at [219, 314] on link "US20220270750A1" at bounding box center [225, 314] width 74 height 10
click at [548, 173] on div "Patents Surgical Safety Technologies’ intellectual property exemplifies our com…" at bounding box center [462, 196] width 549 height 53
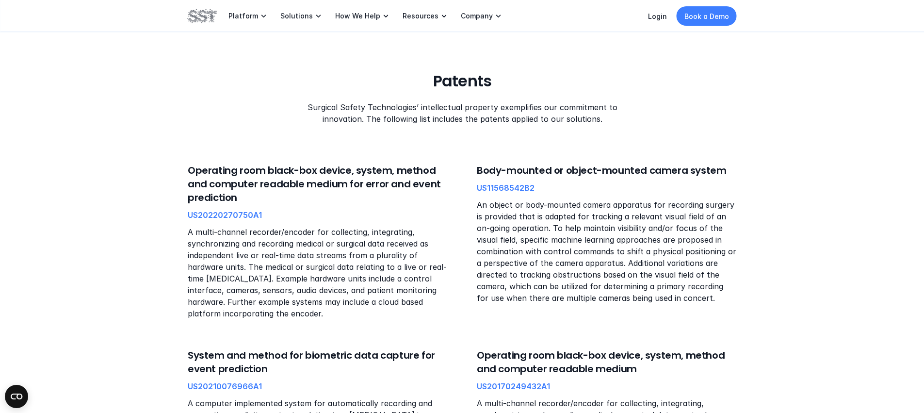
scroll to position [99, 0]
click at [229, 218] on link "US20220270750A1" at bounding box center [225, 215] width 74 height 10
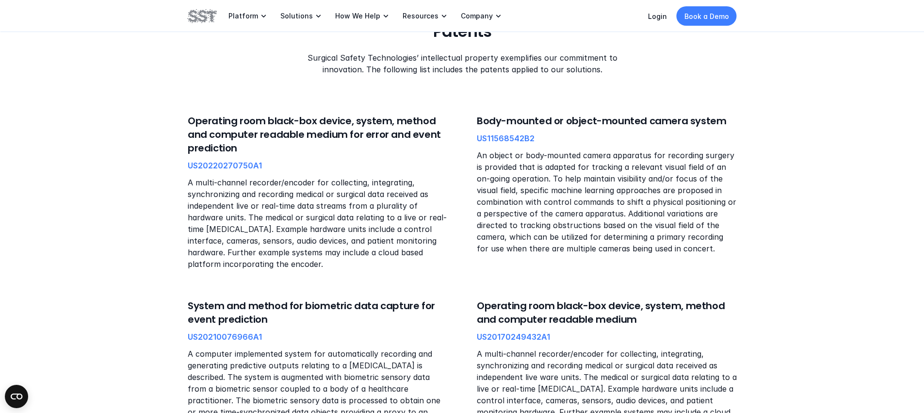
scroll to position [151, 0]
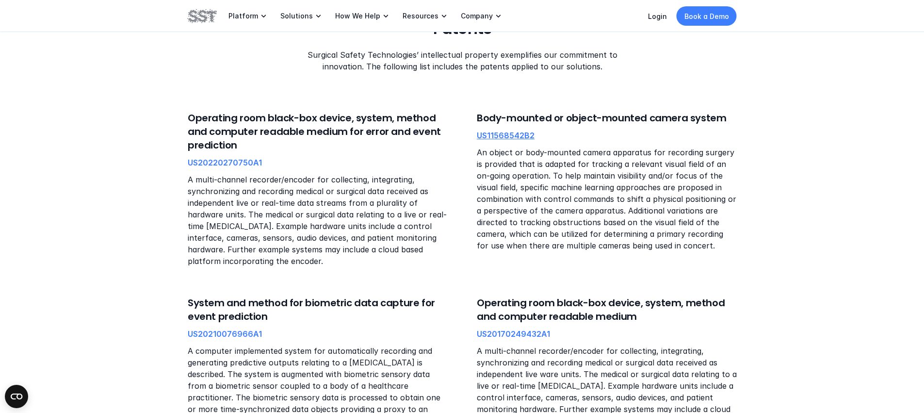
click at [507, 137] on link "US11568542B2" at bounding box center [506, 136] width 58 height 10
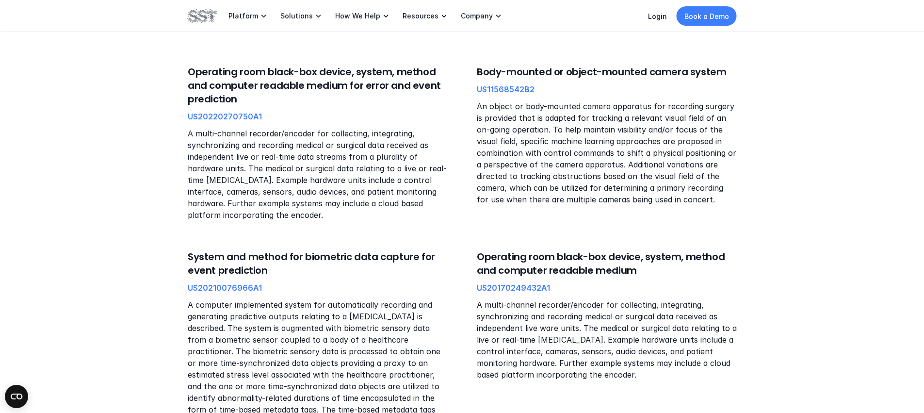
scroll to position [339, 0]
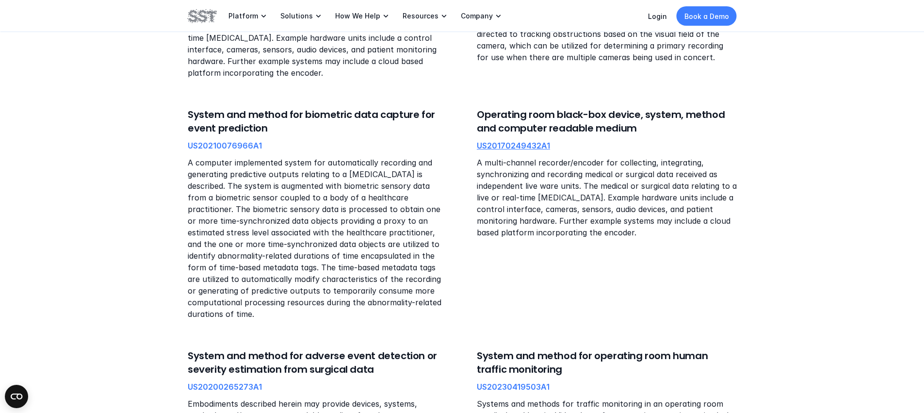
click at [513, 149] on link "US20170249432A1" at bounding box center [513, 146] width 73 height 10
click at [675, 187] on p "A multi-channel recorder/encoder for collecting, integrating, synchronizing and…" at bounding box center [607, 198] width 260 height 82
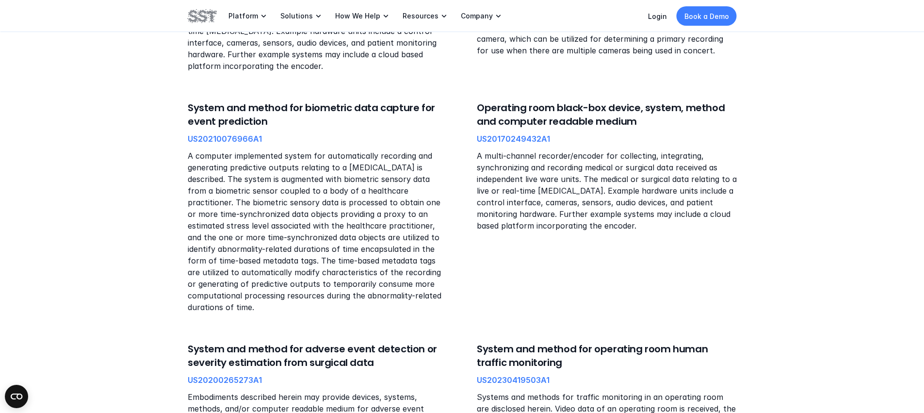
scroll to position [0, 0]
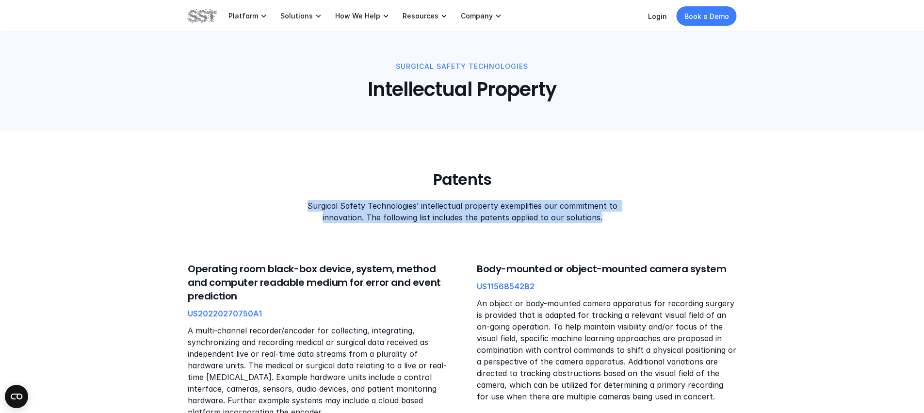
drag, startPoint x: 309, startPoint y: 205, endPoint x: 632, endPoint y: 221, distance: 323.1
click at [630, 221] on div "Patents Surgical Safety Technologies’ intellectual property exemplifies our com…" at bounding box center [462, 196] width 549 height 53
click at [632, 221] on div "Patents Surgical Safety Technologies’ intellectual property exemplifies our com…" at bounding box center [462, 196] width 549 height 53
drag, startPoint x: 624, startPoint y: 221, endPoint x: 285, endPoint y: 207, distance: 339.4
click at [285, 207] on div "Patents Surgical Safety Technologies’ intellectual property exemplifies our com…" at bounding box center [462, 196] width 549 height 53
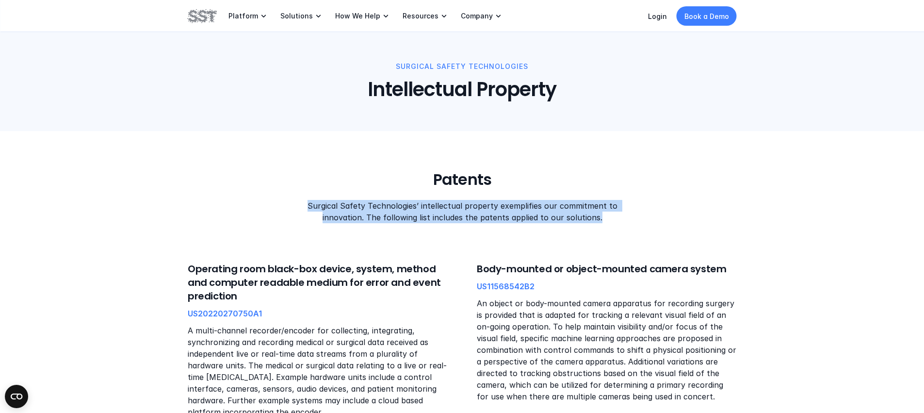
click at [285, 207] on div "Patents Surgical Safety Technologies’ intellectual property exemplifies our com…" at bounding box center [462, 196] width 549 height 53
drag, startPoint x: 300, startPoint y: 206, endPoint x: 632, endPoint y: 219, distance: 331.6
click at [631, 220] on div "Patents Surgical Safety Technologies’ intellectual property exemplifies our com…" at bounding box center [462, 196] width 549 height 53
click at [632, 219] on div "Patents Surgical Safety Technologies’ intellectual property exemplifies our com…" at bounding box center [462, 196] width 549 height 53
drag, startPoint x: 524, startPoint y: 219, endPoint x: 299, endPoint y: 207, distance: 225.0
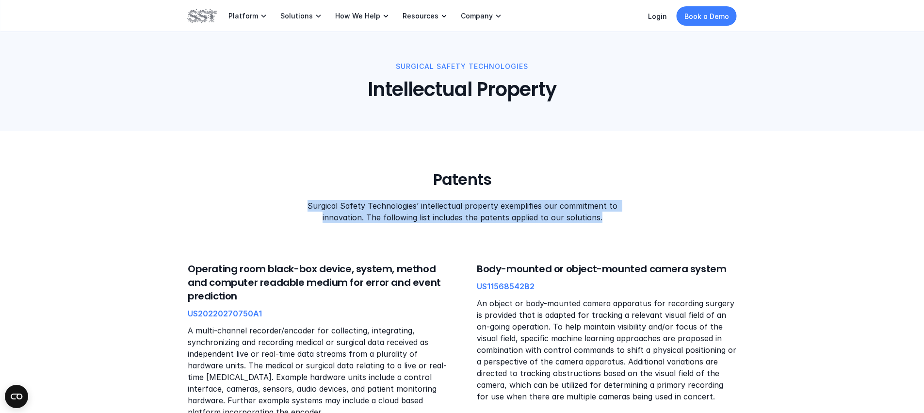
click at [299, 207] on div "Patents Surgical Safety Technologies’ intellectual property exemplifies our com…" at bounding box center [462, 196] width 549 height 53
click at [299, 207] on p "Surgical Safety Technologies’ intellectual property exemplifies our commitment …" at bounding box center [461, 211] width 329 height 23
drag, startPoint x: 320, startPoint y: 207, endPoint x: 659, endPoint y: 221, distance: 339.4
click at [659, 221] on div "Patents Surgical Safety Technologies’ intellectual property exemplifies our com…" at bounding box center [462, 196] width 549 height 53
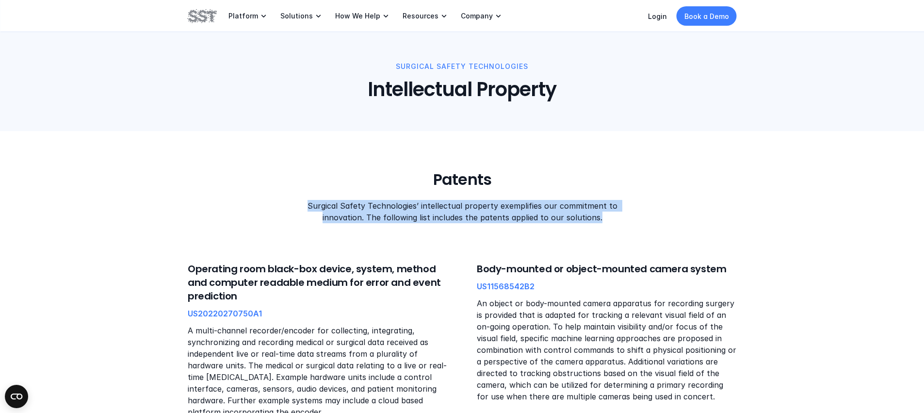
drag, startPoint x: 652, startPoint y: 221, endPoint x: 268, endPoint y: 206, distance: 384.1
click at [268, 206] on div "Patents Surgical Safety Technologies’ intellectual property exemplifies our com…" at bounding box center [462, 196] width 549 height 53
drag, startPoint x: 320, startPoint y: 210, endPoint x: 674, endPoint y: 226, distance: 355.0
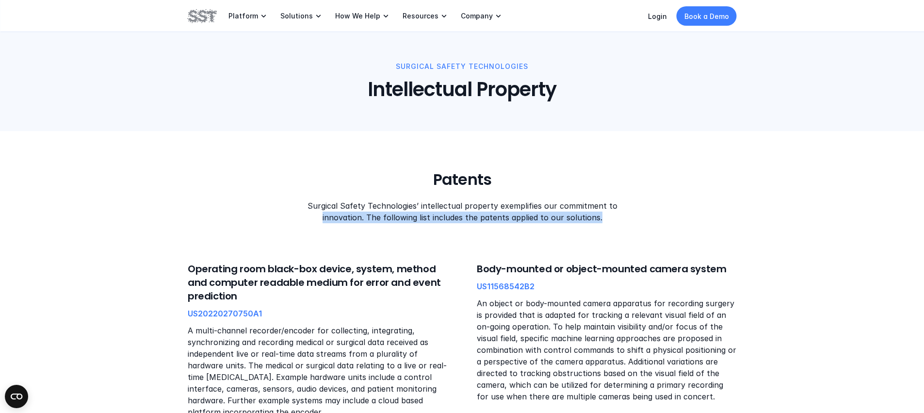
drag, startPoint x: 662, startPoint y: 225, endPoint x: 238, endPoint y: 213, distance: 424.7
click at [238, 213] on div "Patents Surgical Safety Technologies’ intellectual property exemplifies our com…" at bounding box center [462, 196] width 549 height 53
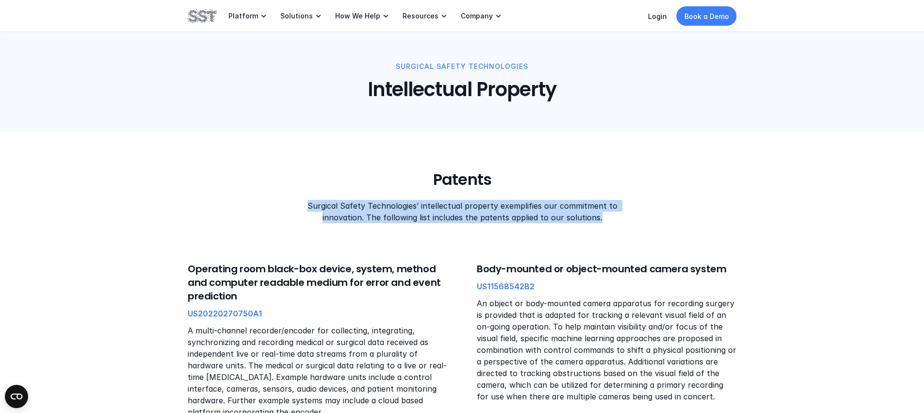
drag, startPoint x: 301, startPoint y: 207, endPoint x: 661, endPoint y: 227, distance: 361.0
drag, startPoint x: 601, startPoint y: 216, endPoint x: 297, endPoint y: 209, distance: 303.8
click at [297, 209] on p "Surgical Safety Technologies’ intellectual property exemplifies our commitment …" at bounding box center [461, 211] width 329 height 23
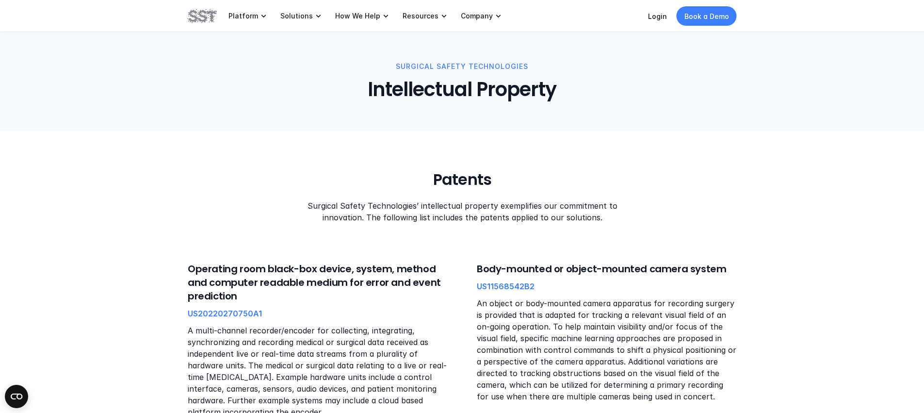
click at [297, 209] on p "Surgical Safety Technologies’ intellectual property exemplifies our commitment …" at bounding box center [461, 211] width 329 height 23
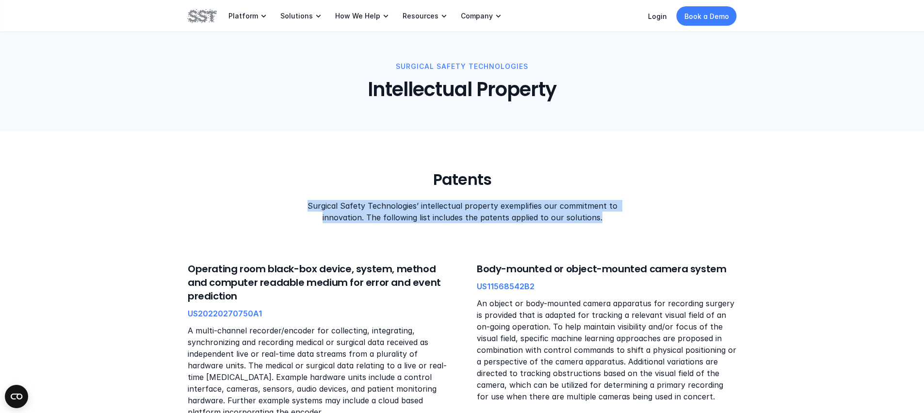
drag, startPoint x: 398, startPoint y: 208, endPoint x: 671, endPoint y: 225, distance: 273.2
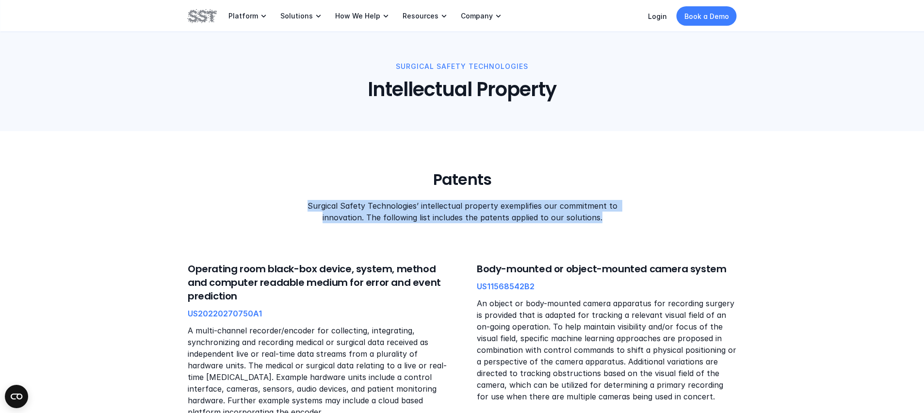
drag, startPoint x: 598, startPoint y: 221, endPoint x: 279, endPoint y: 207, distance: 319.5
click at [279, 207] on div "Patents Surgical Safety Technologies’ intellectual property exemplifies our com…" at bounding box center [462, 196] width 549 height 53
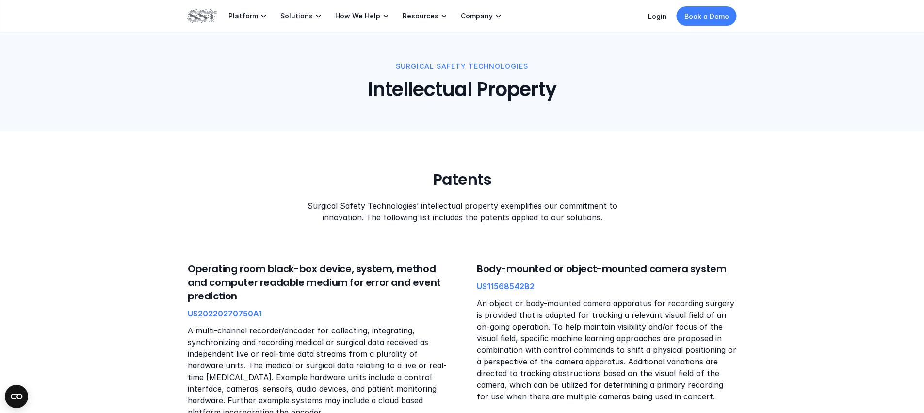
click at [297, 217] on div "Patents Surgical Safety Technologies’ intellectual property exemplifies our com…" at bounding box center [462, 196] width 549 height 53
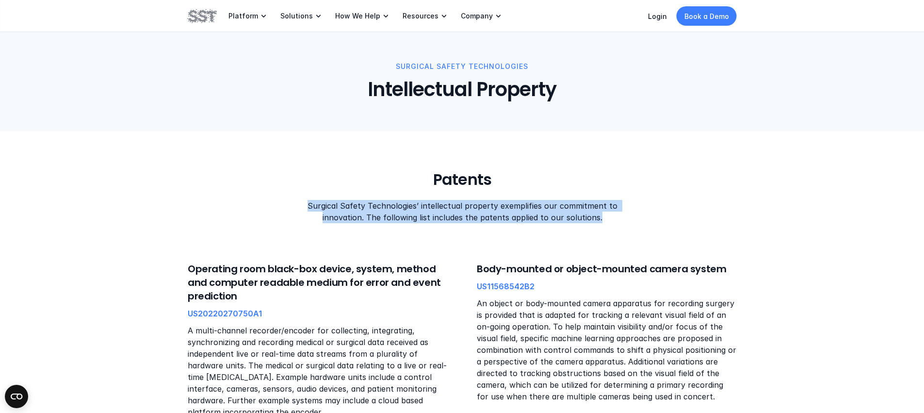
drag, startPoint x: 342, startPoint y: 205, endPoint x: 659, endPoint y: 218, distance: 318.1
click at [678, 215] on div "Patents Surgical Safety Technologies’ intellectual property exemplifies our com…" at bounding box center [462, 196] width 549 height 53
click at [659, 218] on div "Patents Surgical Safety Technologies’ intellectual property exemplifies our com…" at bounding box center [462, 196] width 549 height 53
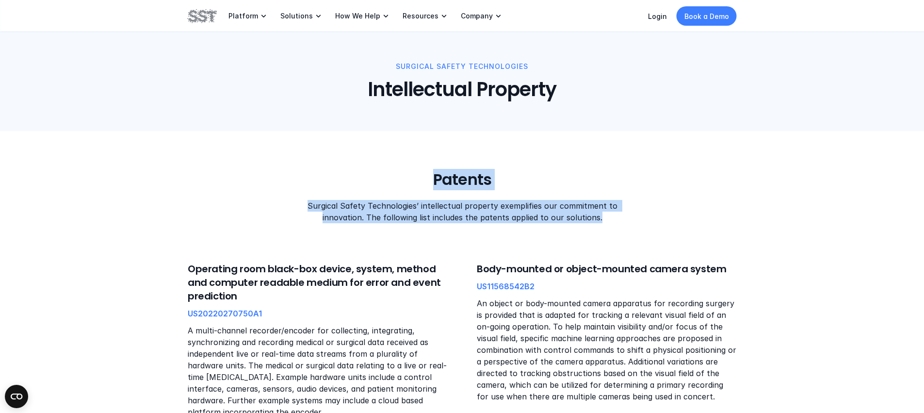
drag, startPoint x: 483, startPoint y: 196, endPoint x: 603, endPoint y: 229, distance: 124.9
drag, startPoint x: 603, startPoint y: 229, endPoint x: 606, endPoint y: 226, distance: 5.2
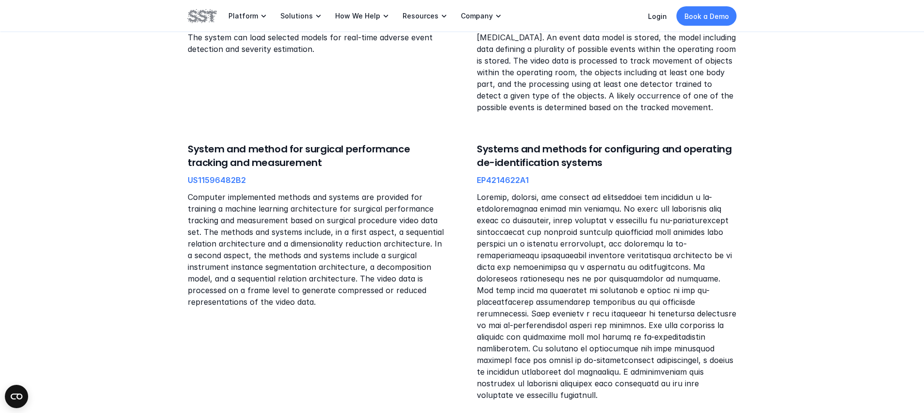
scroll to position [761, 0]
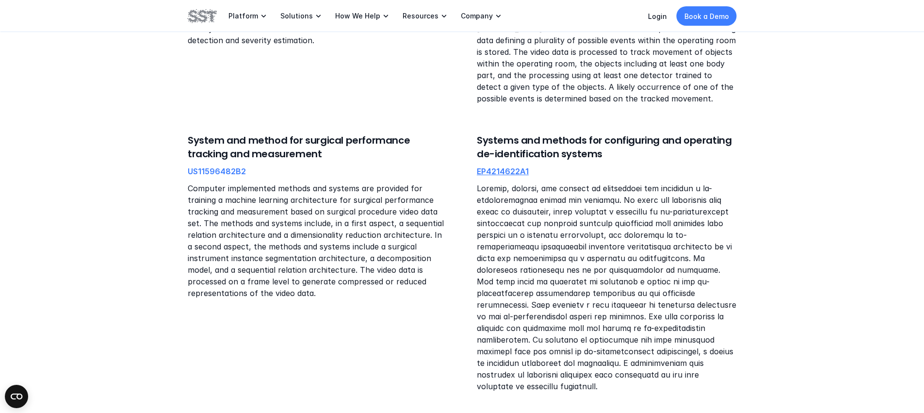
click at [517, 171] on link "EP4214622A1" at bounding box center [503, 171] width 52 height 10
click at [659, 175] on div "Systems and methods for configuring and operating de-identification systems EP4…" at bounding box center [607, 262] width 260 height 259
drag, startPoint x: 257, startPoint y: 171, endPoint x: 193, endPoint y: 174, distance: 64.6
click at [193, 174] on div "System and method for surgical performance tracking and measurement US11596482B…" at bounding box center [318, 215] width 260 height 165
copy link "US11596482B2"
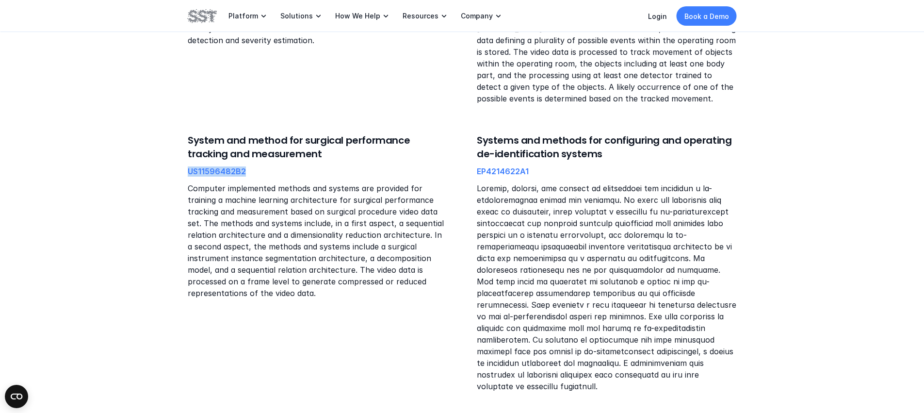
click at [397, 199] on p "Computer implemented methods and systems are provided for training a machine le…" at bounding box center [318, 240] width 260 height 116
click at [503, 172] on link "EP4214622A1" at bounding box center [503, 171] width 52 height 10
click at [616, 183] on p at bounding box center [607, 287] width 260 height 210
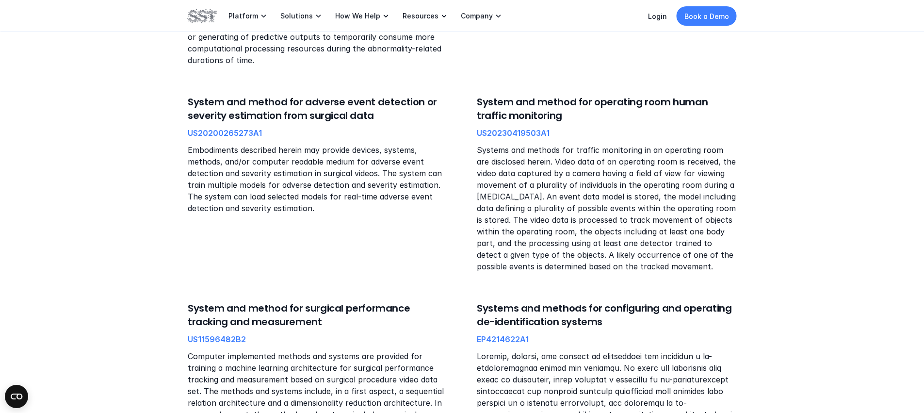
scroll to position [449, 0]
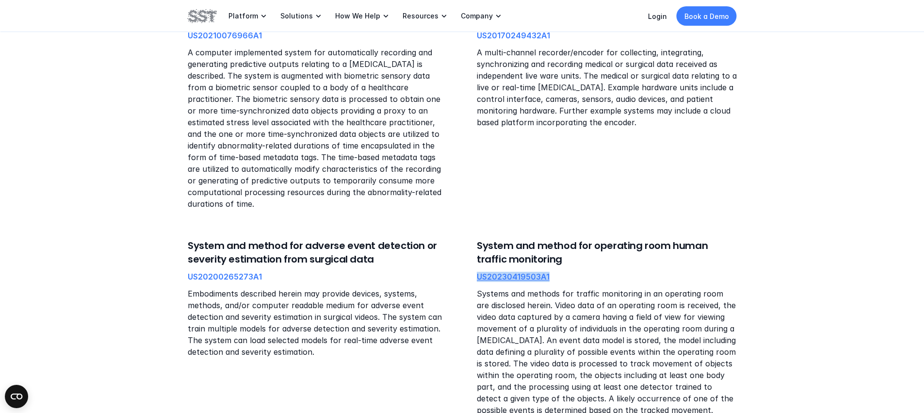
copy link "US20230419503A1"
copy link "US20200265273A1"
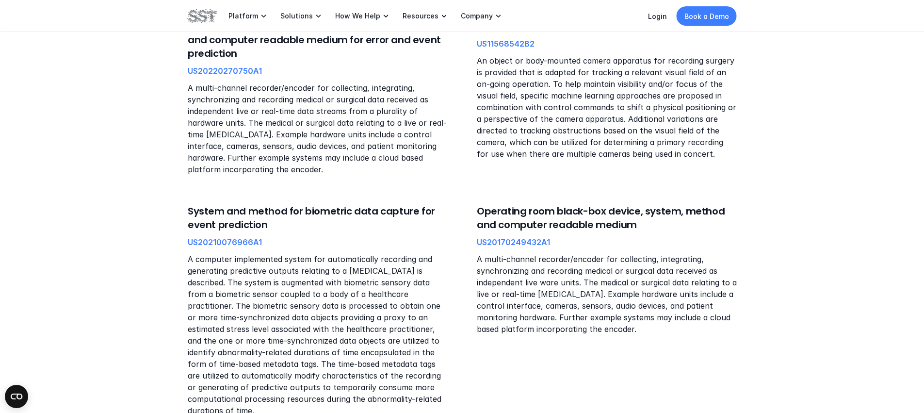
scroll to position [337, 0]
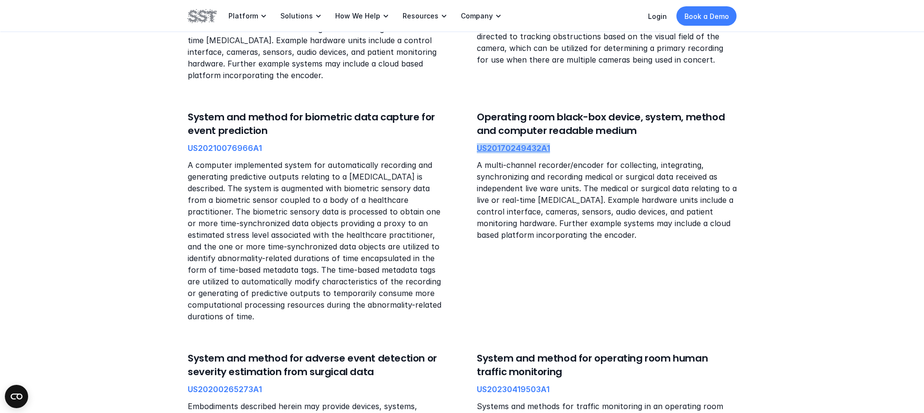
copy link "US20170249432A1"
click at [345, 149] on div "System and method for biometric data capture for event prediction US20210076966…" at bounding box center [318, 216] width 260 height 212
copy link "US20210076966A1"
